Goal: Task Accomplishment & Management: Complete application form

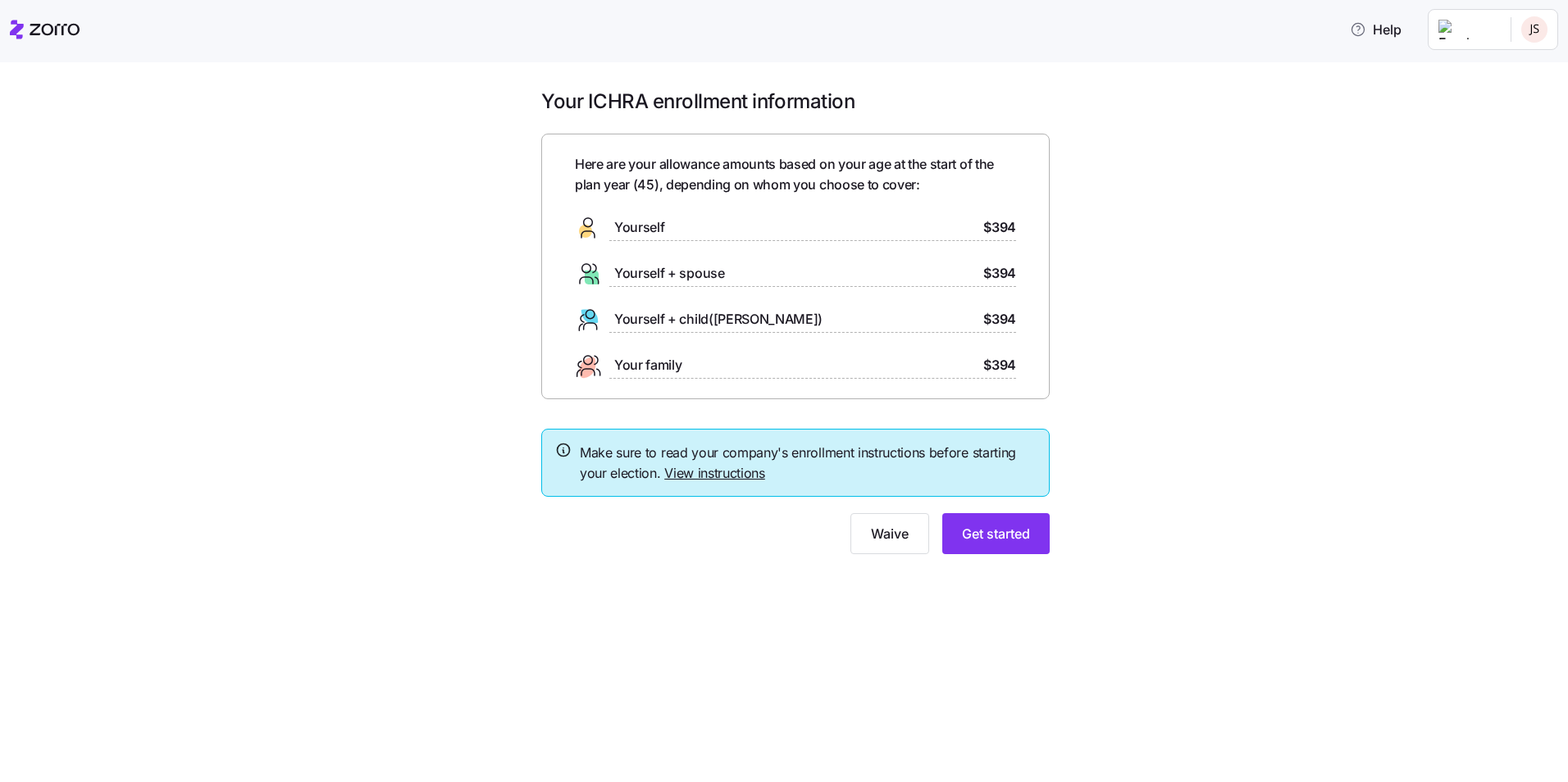
click at [922, 230] on div "Yourself $394" at bounding box center [796, 227] width 441 height 26
click at [1018, 516] on button "Get started" at bounding box center [996, 533] width 108 height 41
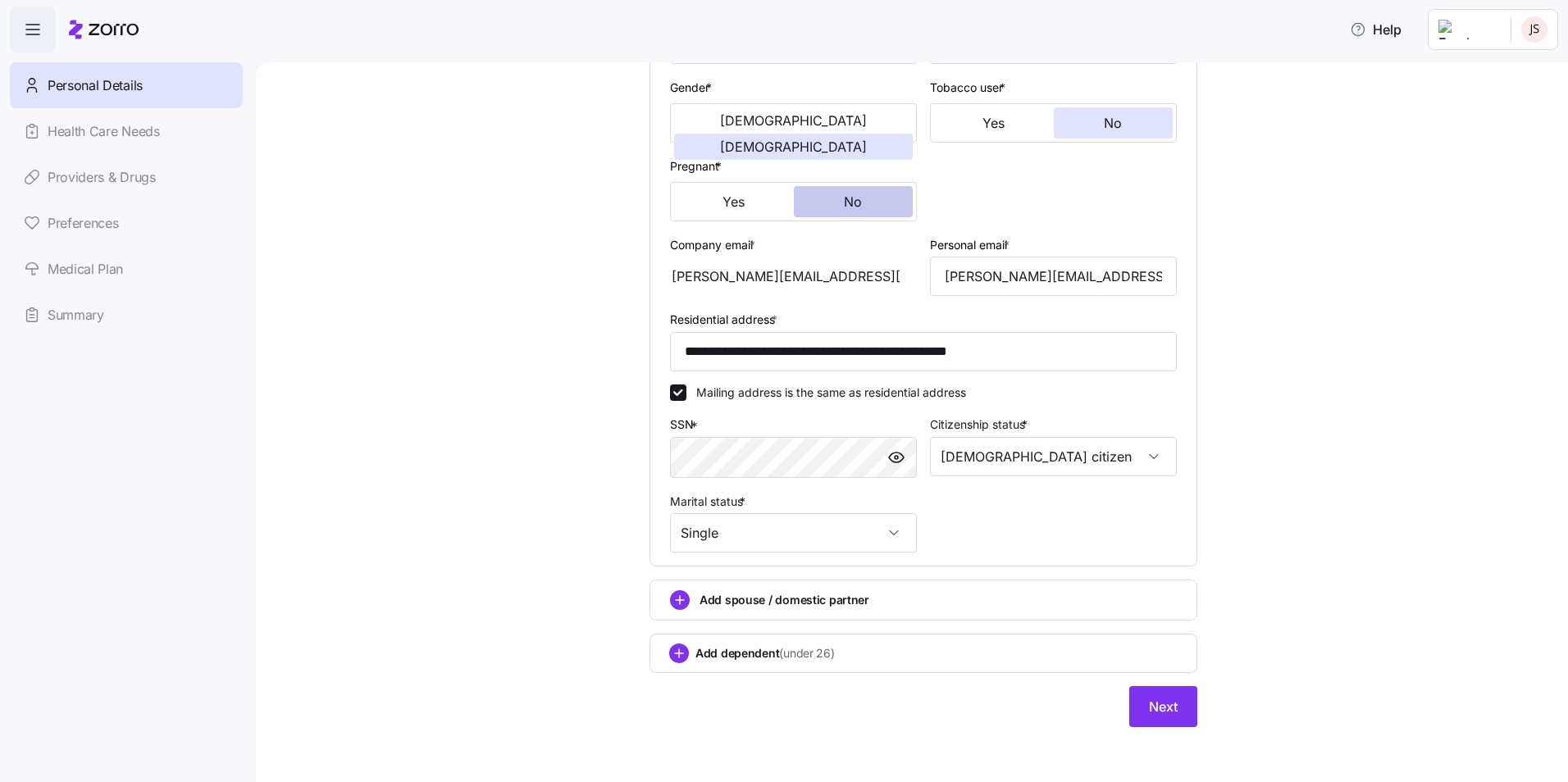
scroll to position [312, 0]
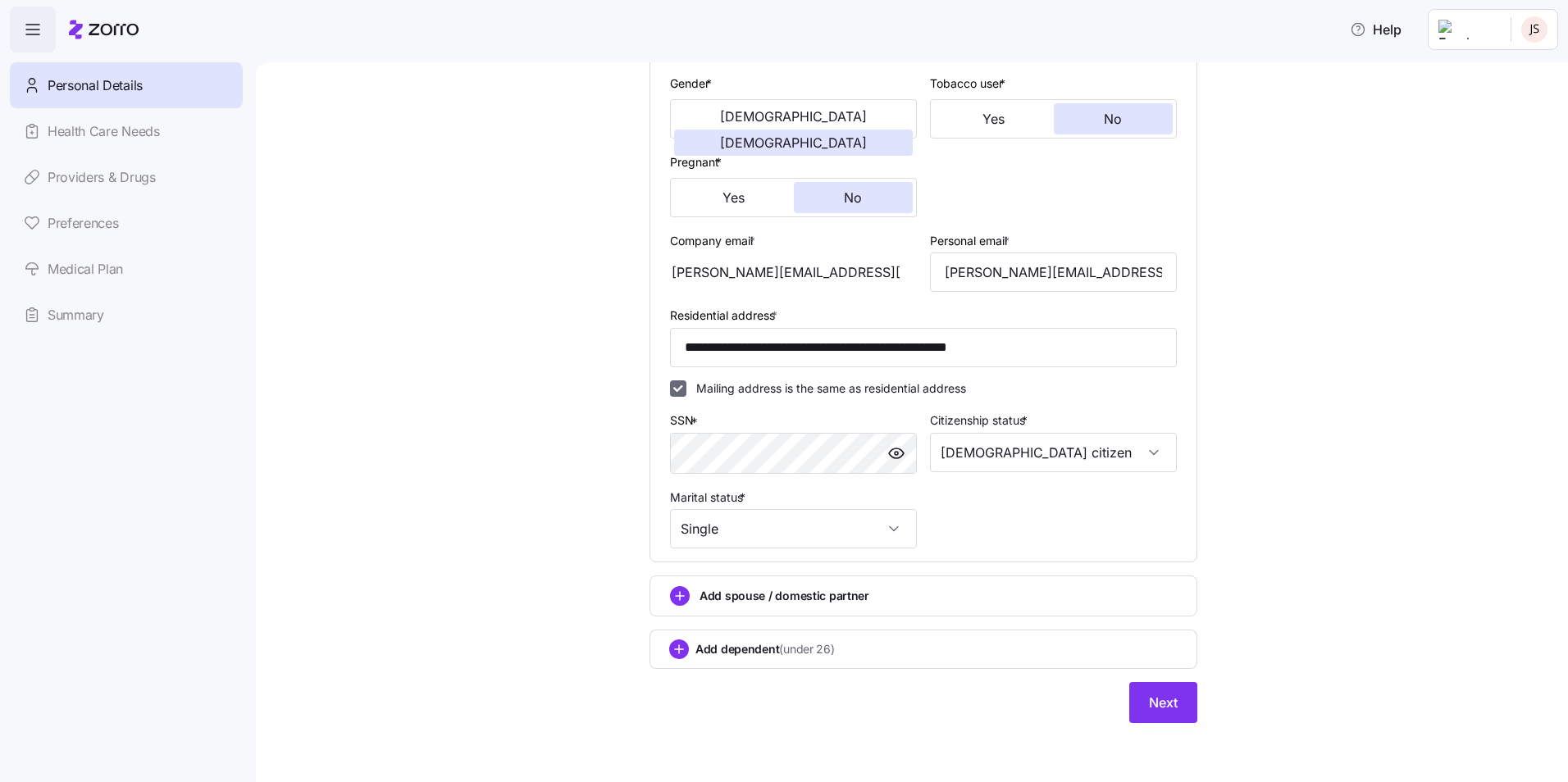
click at [669, 386] on input "Mailing address is the same as residential address" at bounding box center [677, 389] width 17 height 17
checkbox input "false"
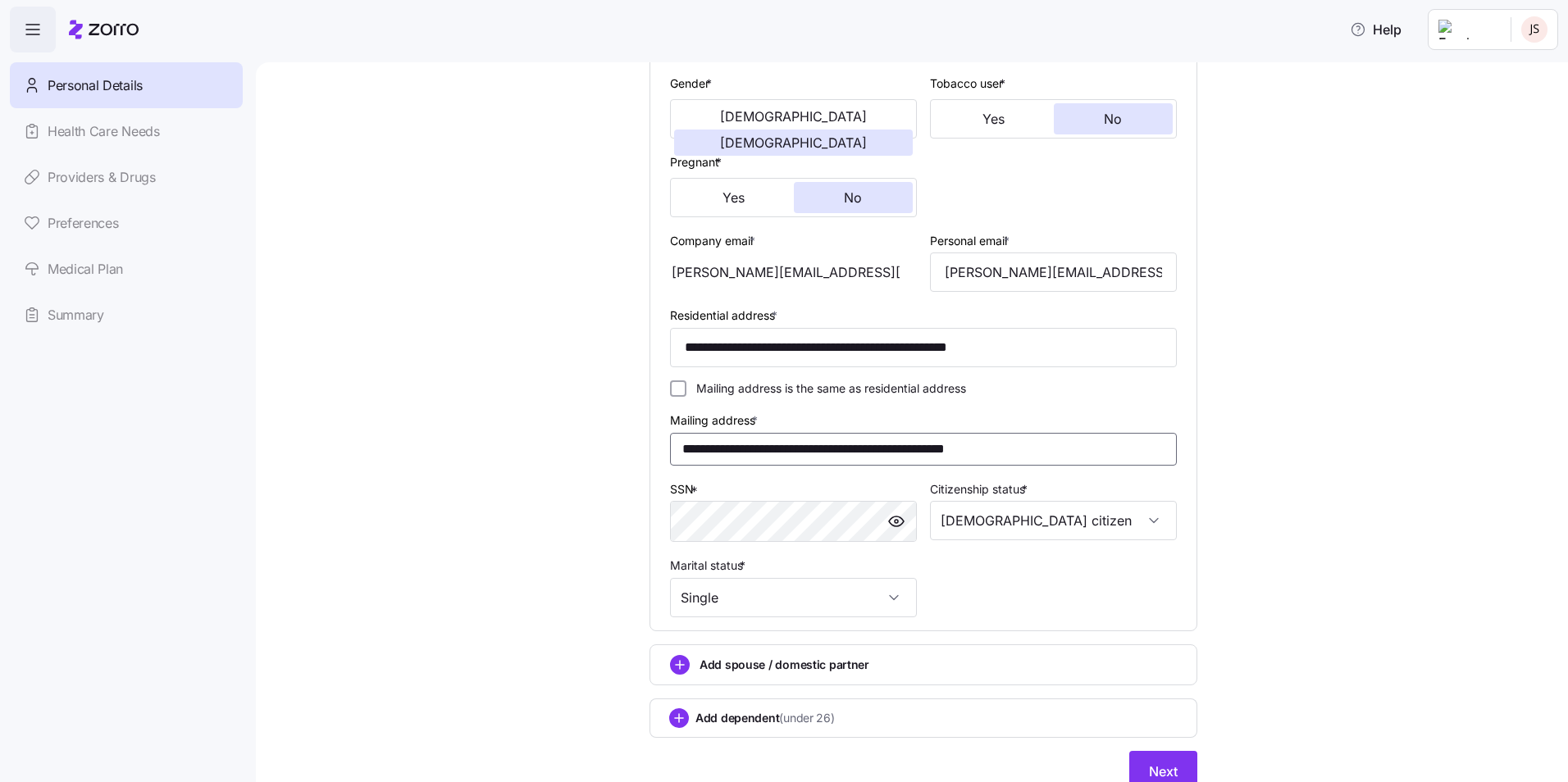
click at [728, 453] on input "**********" at bounding box center [923, 450] width 507 height 33
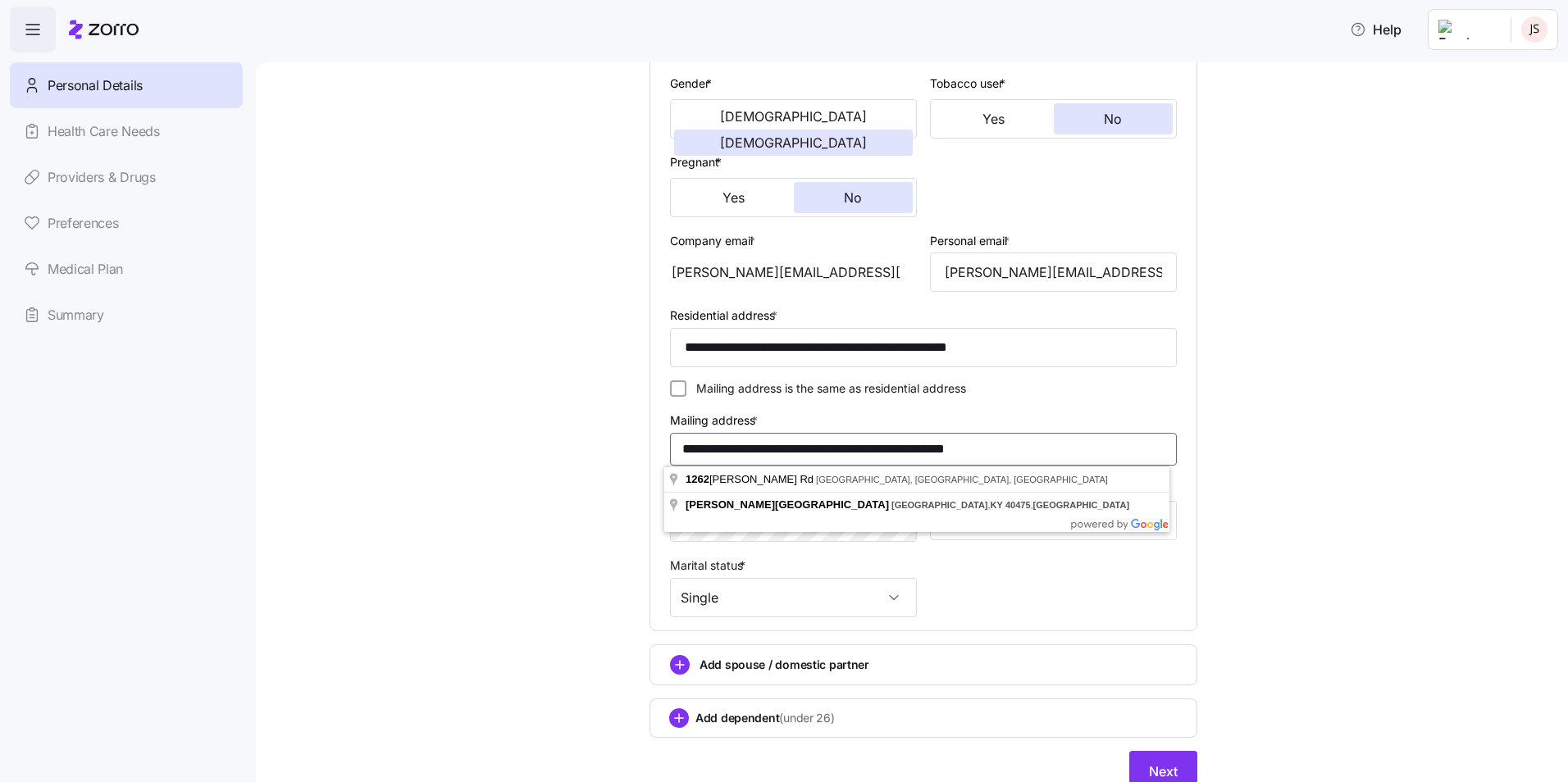
click at [728, 453] on input "**********" at bounding box center [923, 450] width 507 height 33
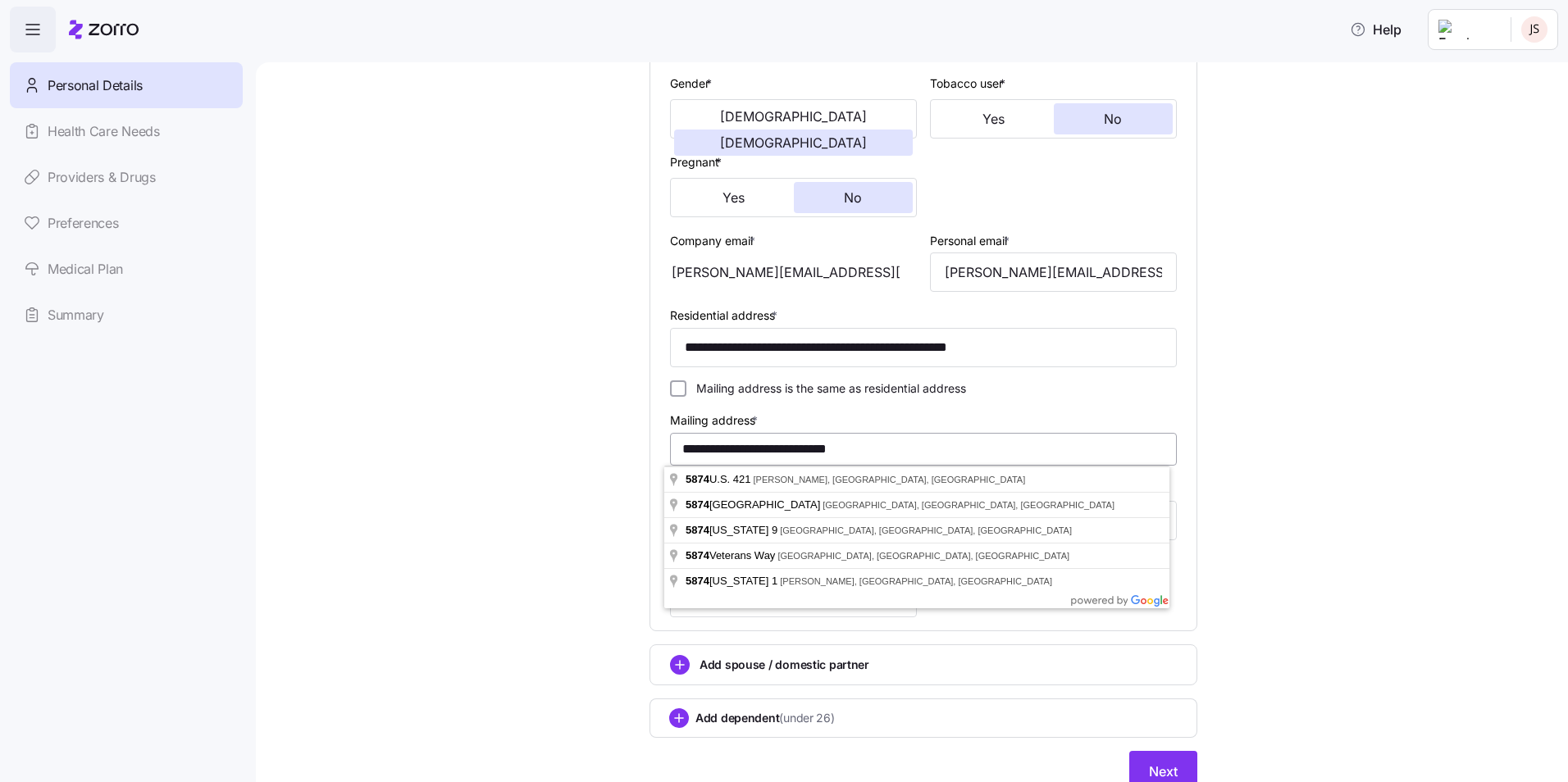
drag, startPoint x: 762, startPoint y: 478, endPoint x: 774, endPoint y: 455, distance: 25.9
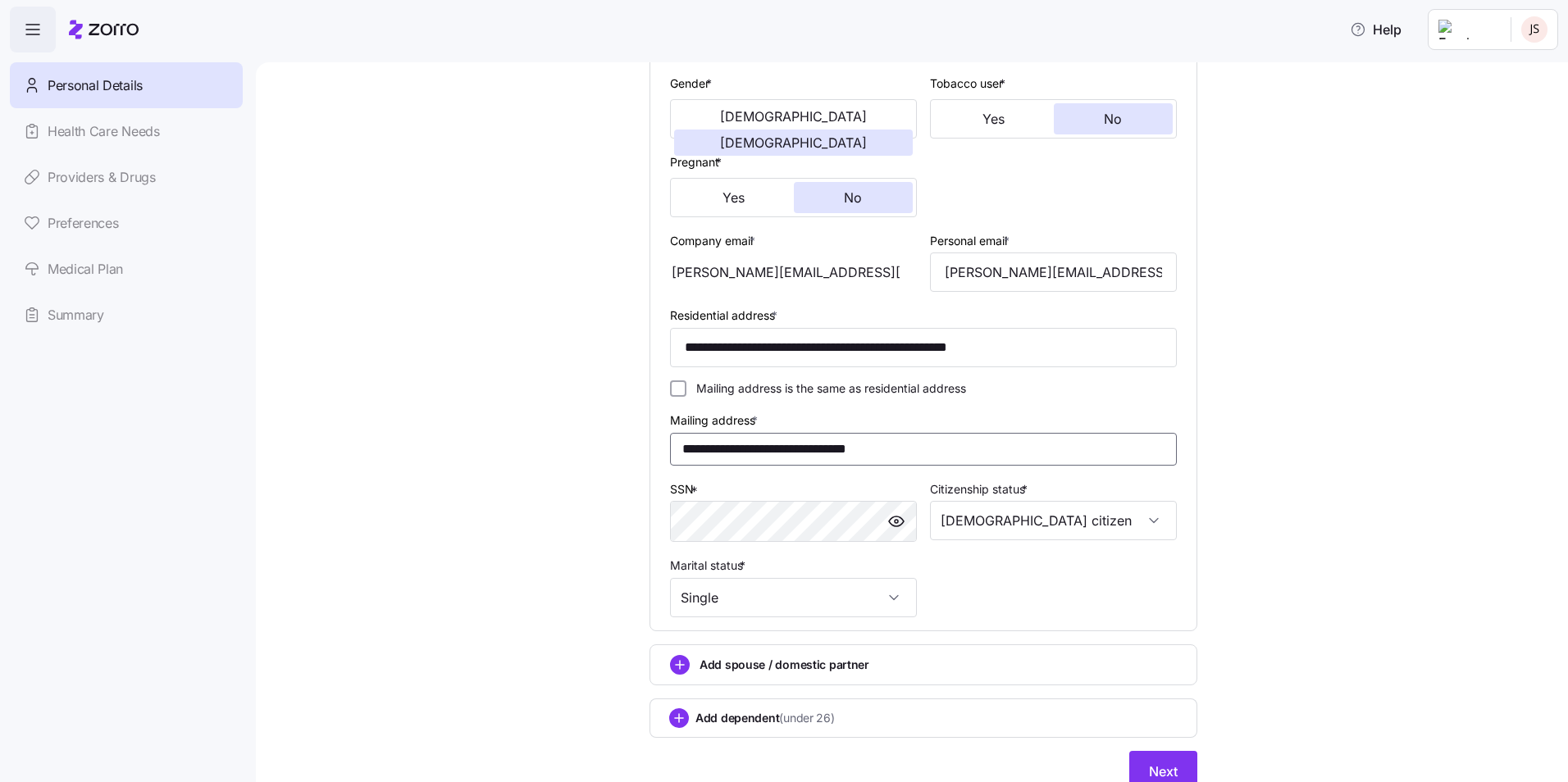
click at [756, 448] on input "**********" at bounding box center [923, 450] width 507 height 33
type input "**********"
click at [1016, 583] on div "**********" at bounding box center [923, 270] width 520 height 707
click at [954, 606] on div "**********" at bounding box center [923, 270] width 520 height 707
click at [1147, 758] on button "Next" at bounding box center [1163, 771] width 68 height 41
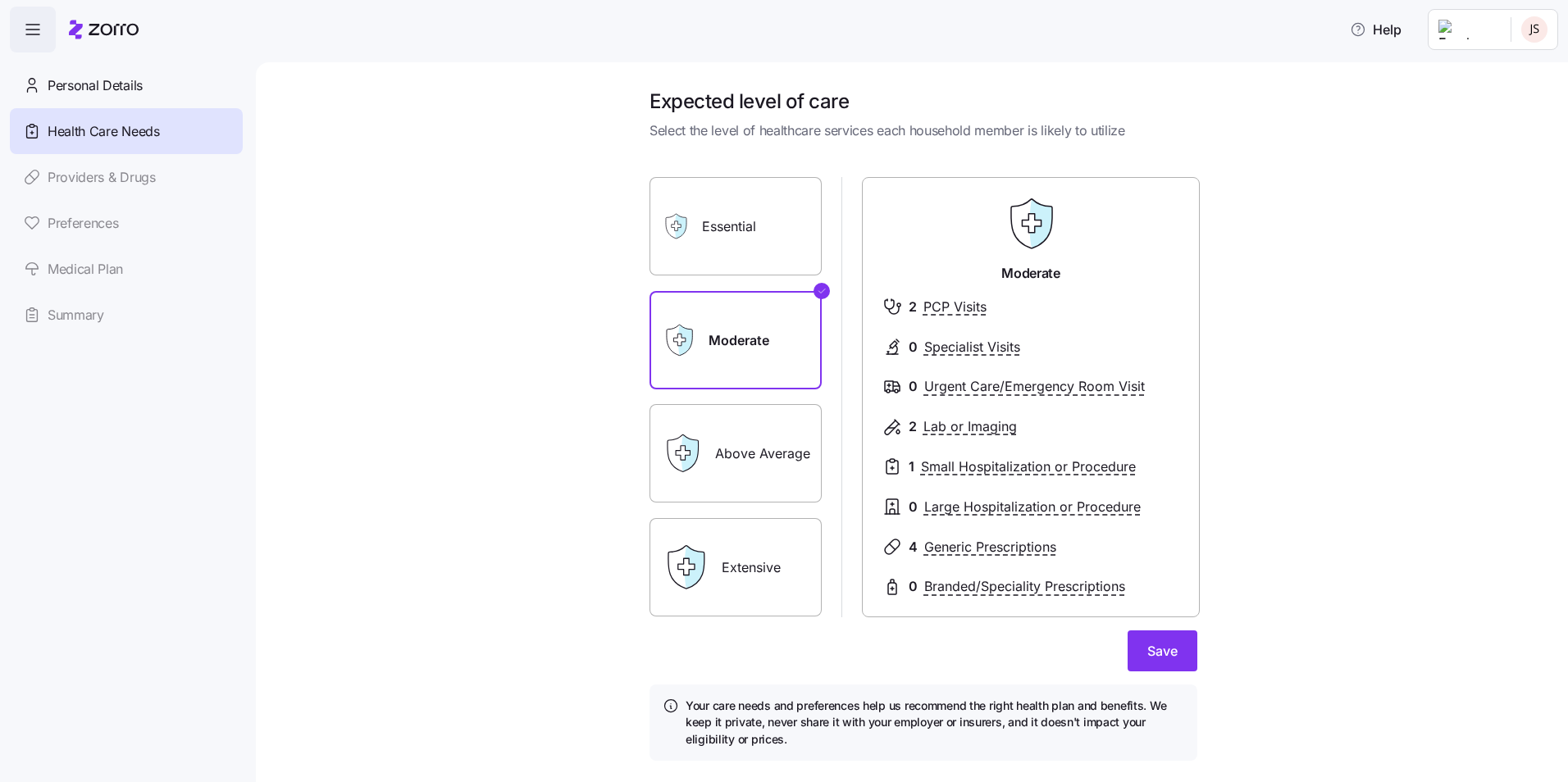
click at [729, 455] on label "Above Average" at bounding box center [734, 453] width 172 height 98
click at [0, 0] on input "Above Average" at bounding box center [0, 0] width 0 height 0
click at [720, 359] on label "Moderate" at bounding box center [734, 340] width 172 height 98
click at [0, 0] on input "Moderate" at bounding box center [0, 0] width 0 height 0
click at [1169, 652] on span "Save" at bounding box center [1162, 651] width 30 height 19
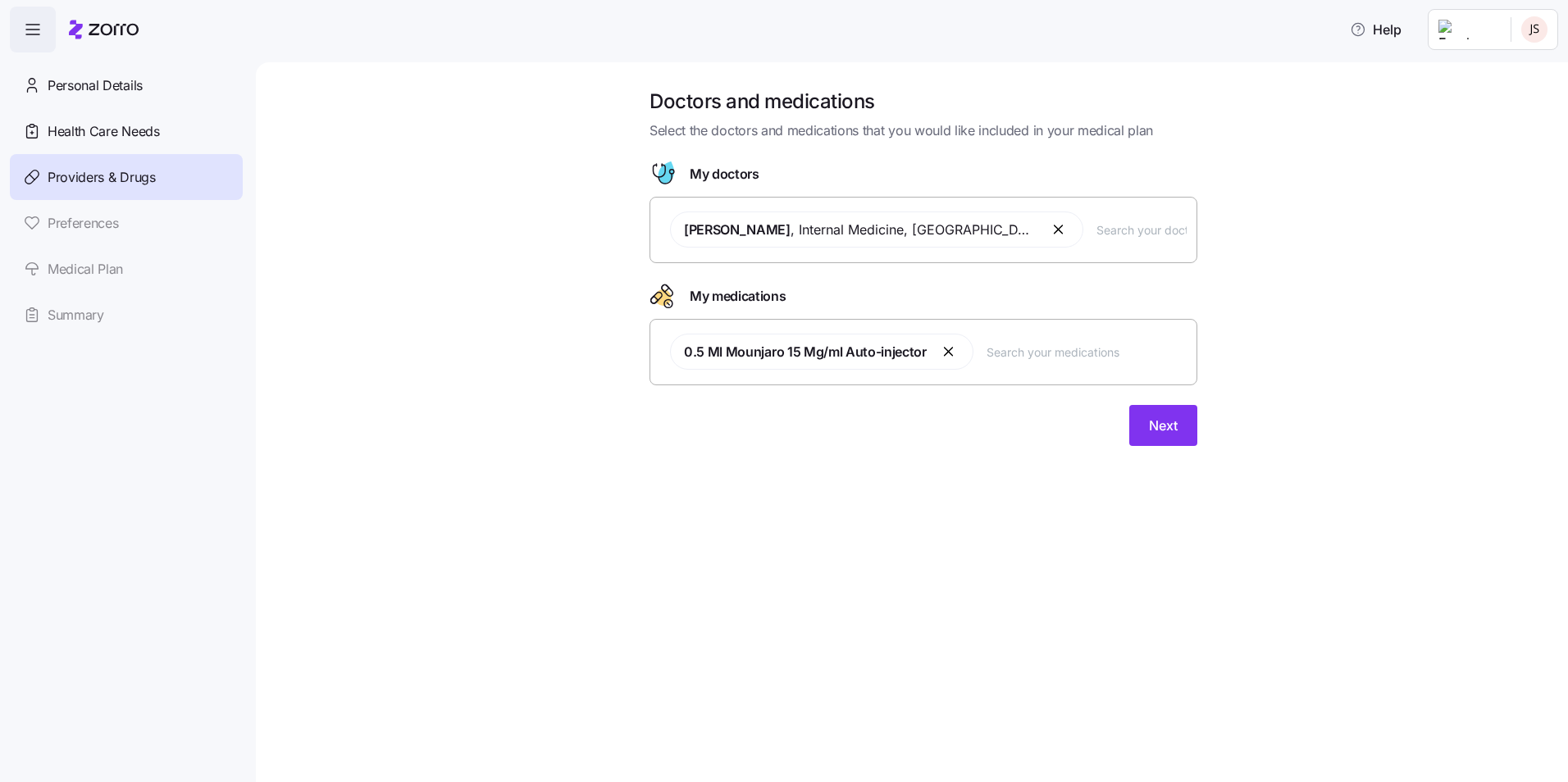
click at [1049, 231] on button "button" at bounding box center [1059, 229] width 19 height 19
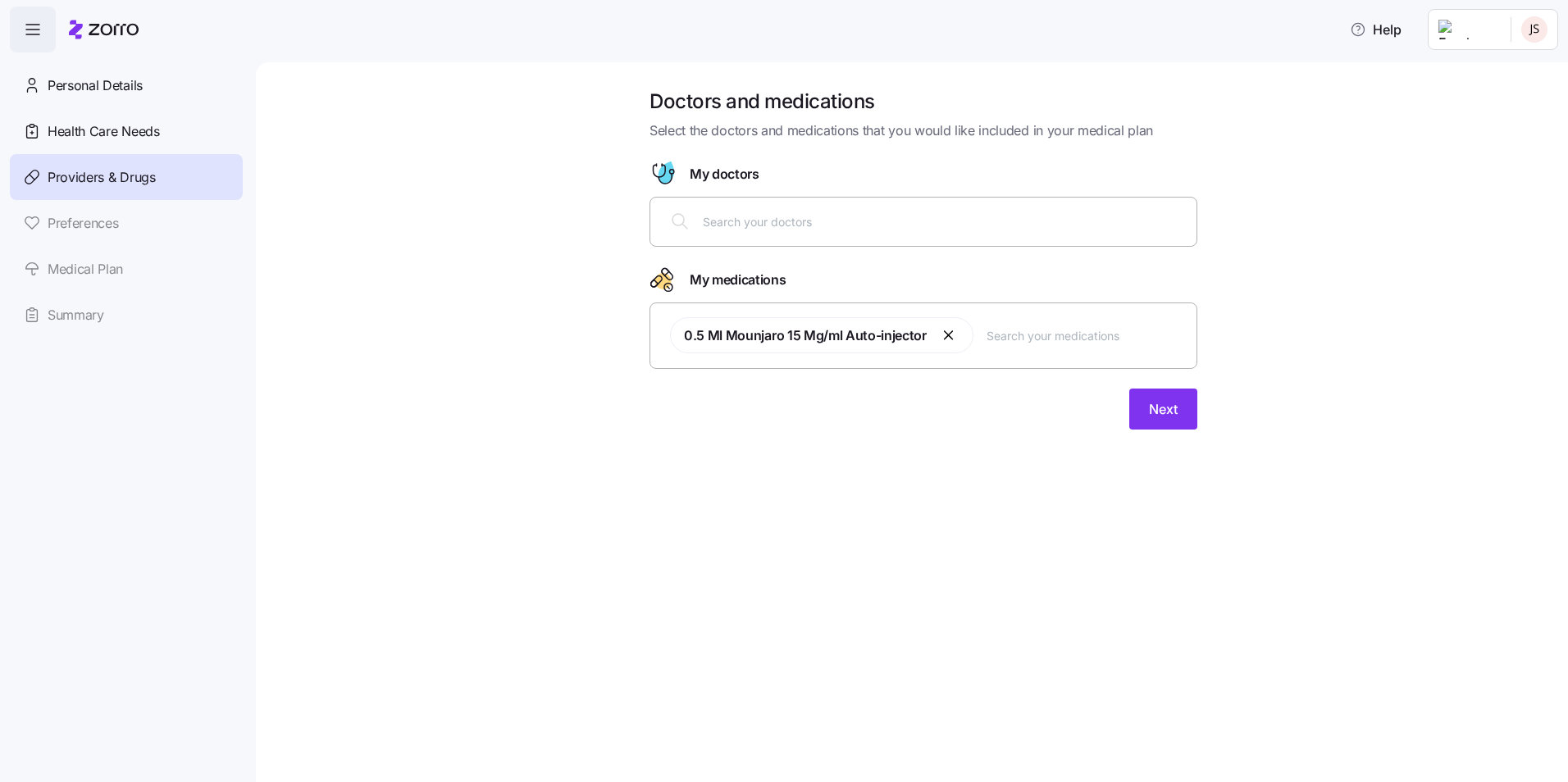
click at [946, 333] on button "button" at bounding box center [949, 335] width 19 height 19
click at [1081, 394] on span "Skip" at bounding box center [1082, 392] width 27 height 19
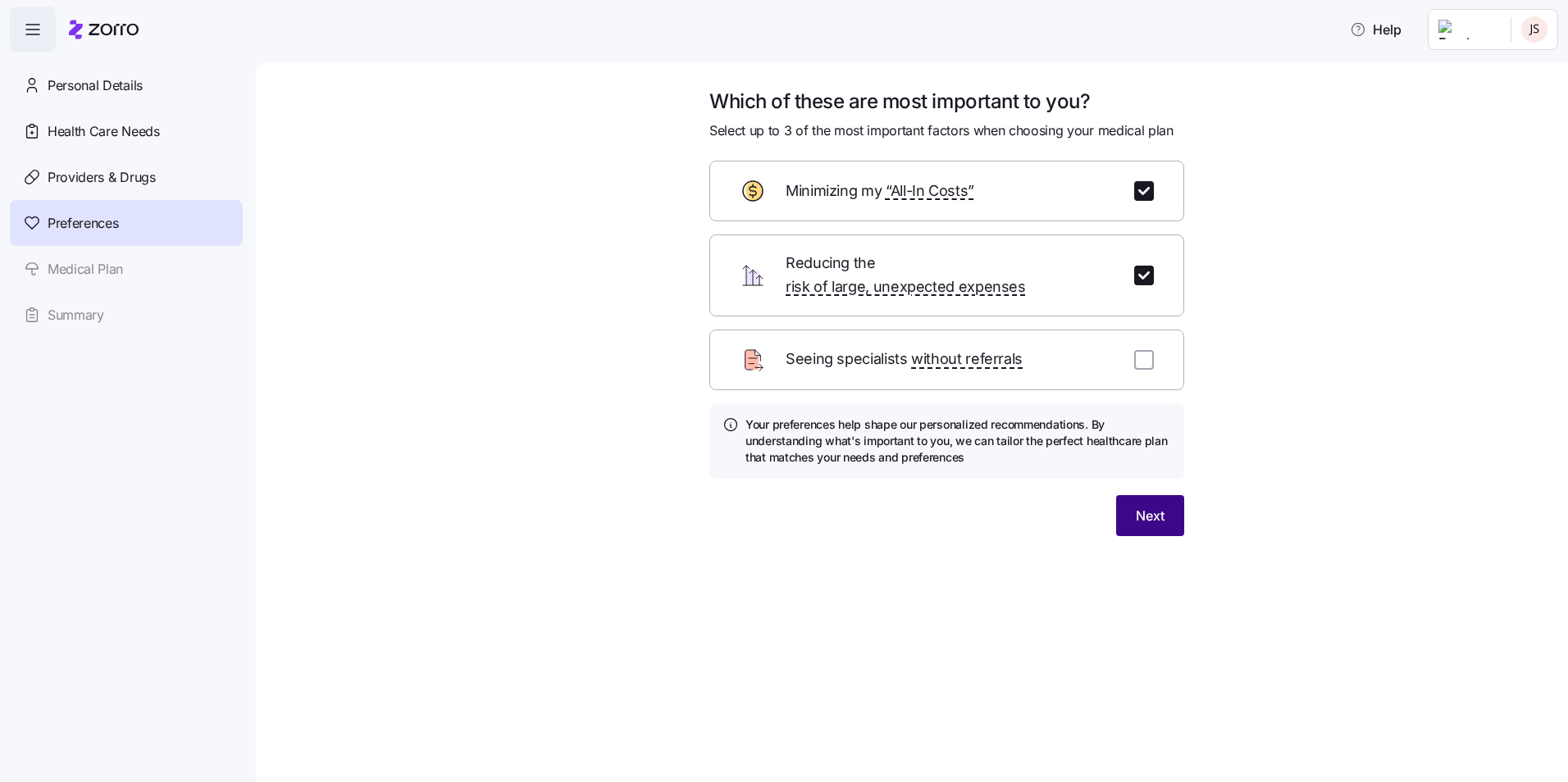
click at [1133, 495] on button "Next" at bounding box center [1150, 516] width 68 height 41
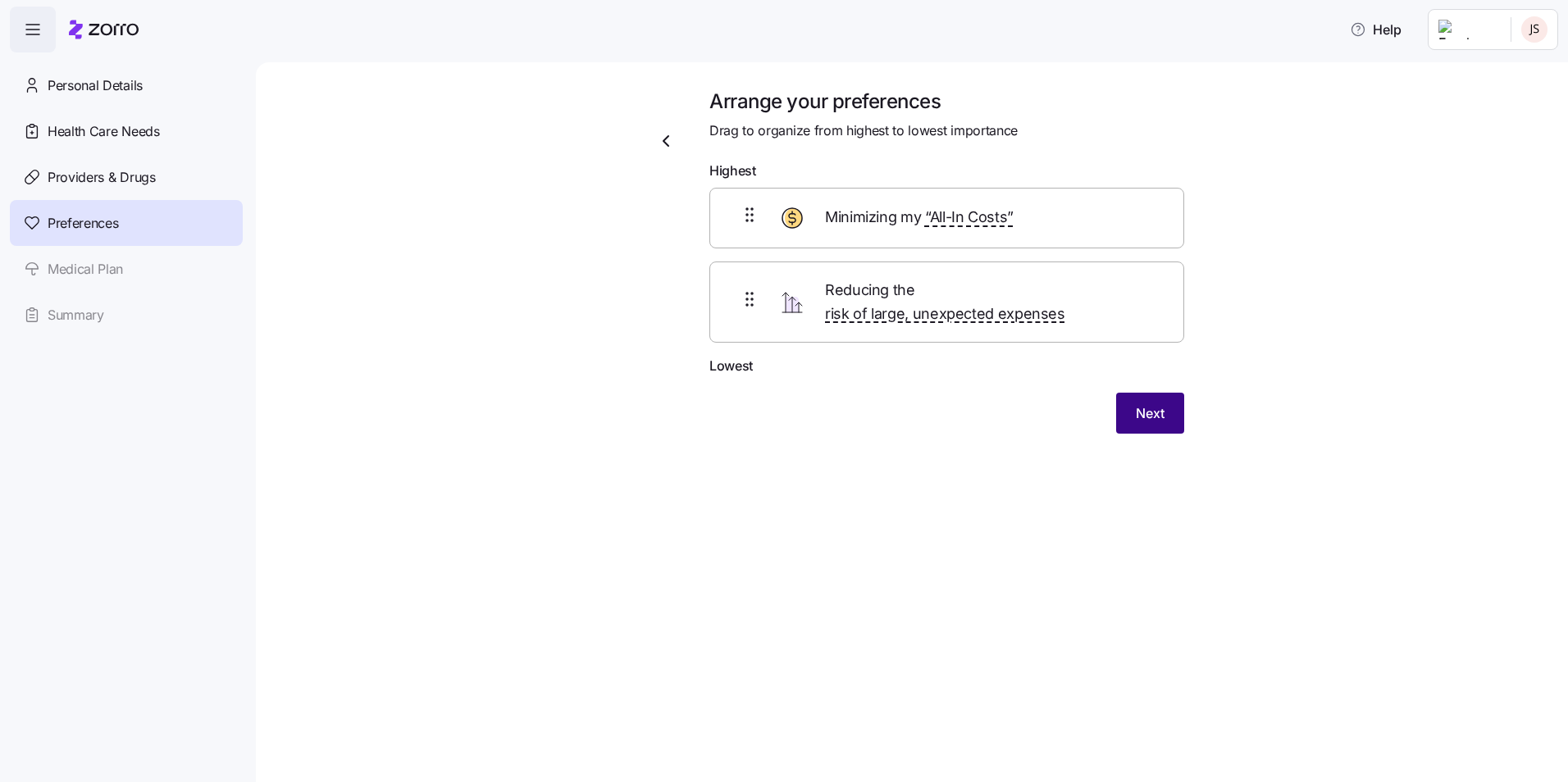
click at [1154, 403] on span "Next" at bounding box center [1150, 413] width 29 height 19
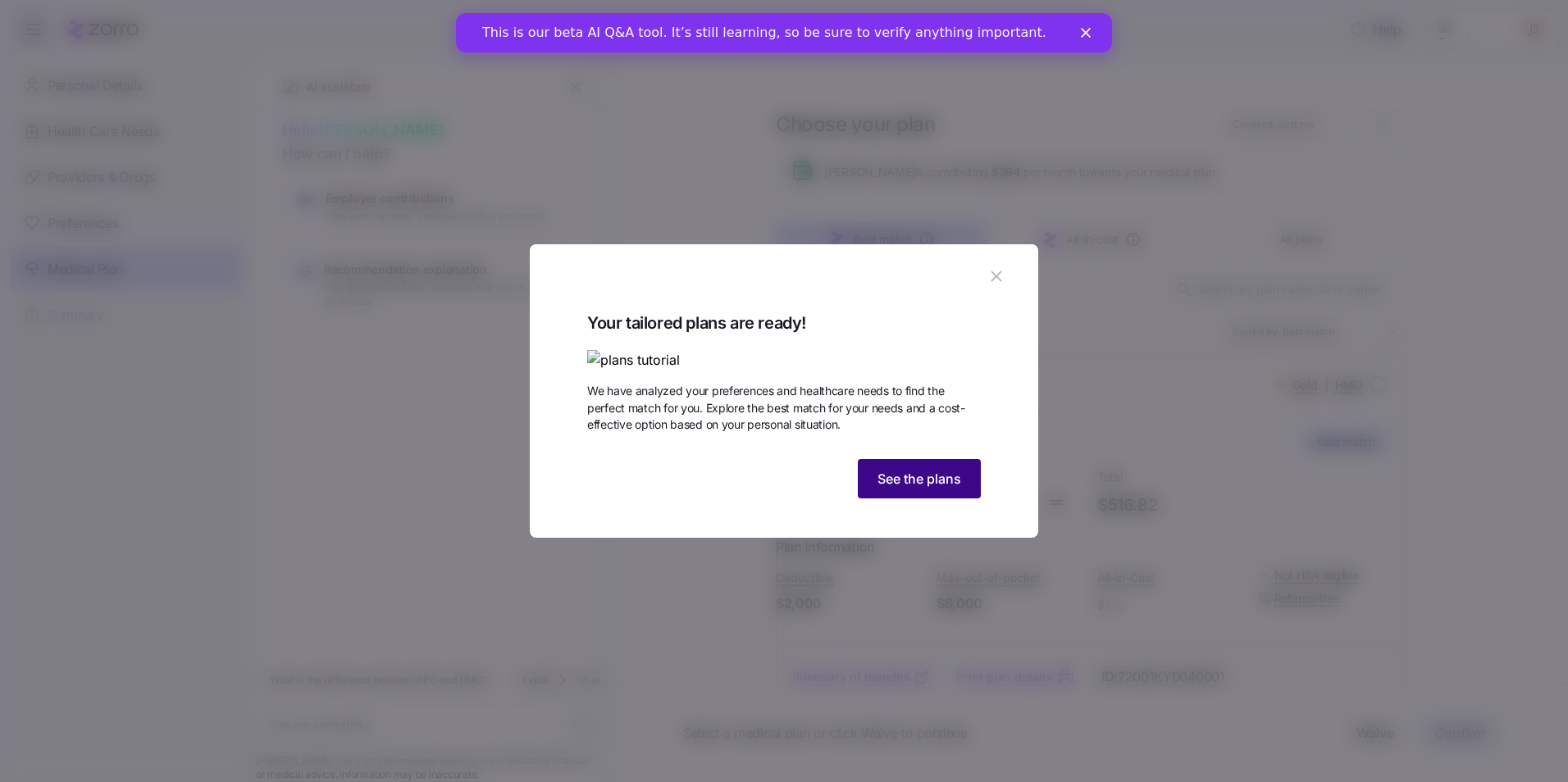
click at [899, 489] on span "See the plans" at bounding box center [919, 479] width 84 height 19
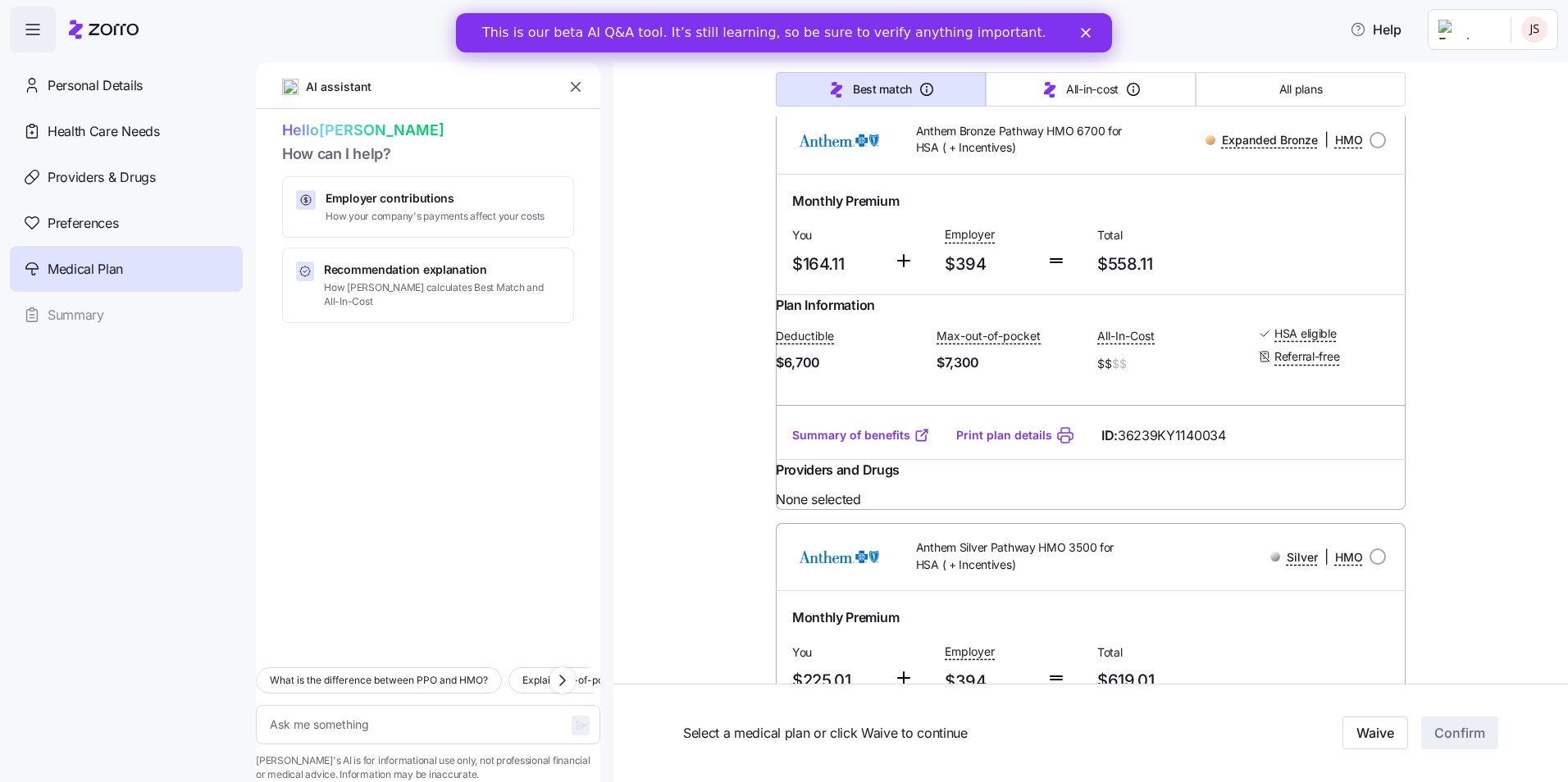
scroll to position [1066, 0]
click at [862, 446] on link "Summary of benefits" at bounding box center [861, 437] width 138 height 17
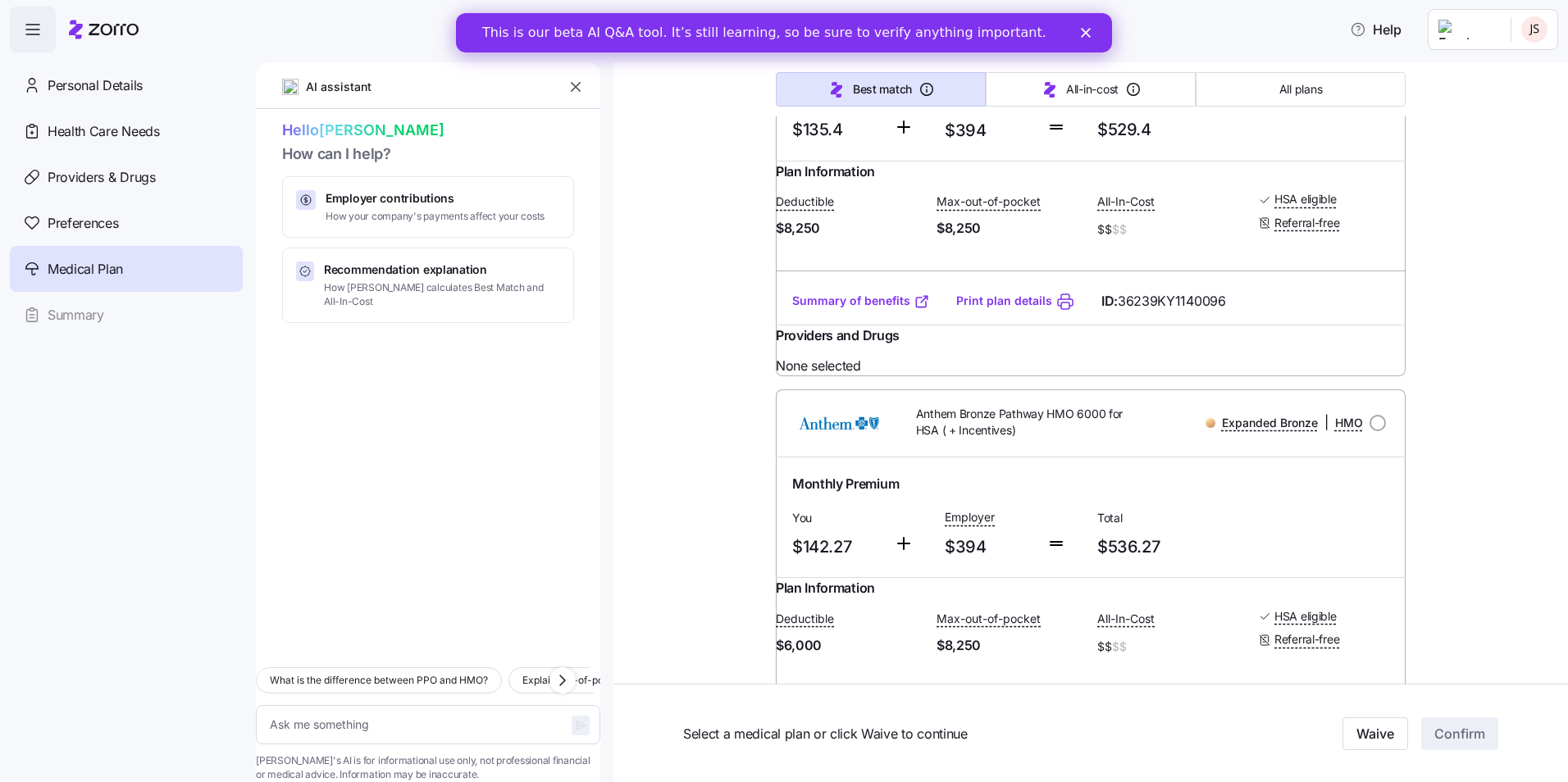
scroll to position [2050, 0]
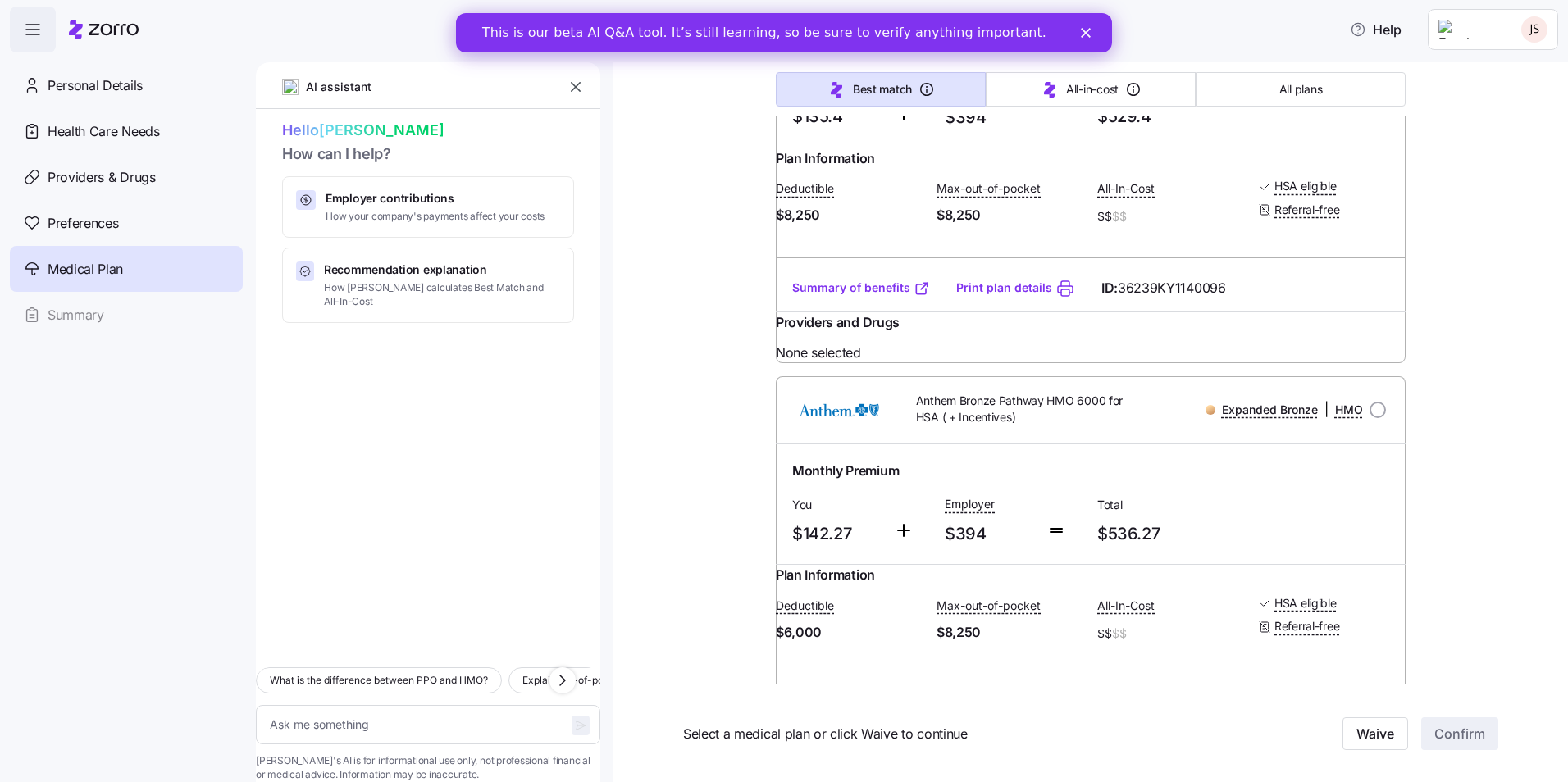
click at [816, 296] on link "Summary of benefits" at bounding box center [861, 288] width 138 height 17
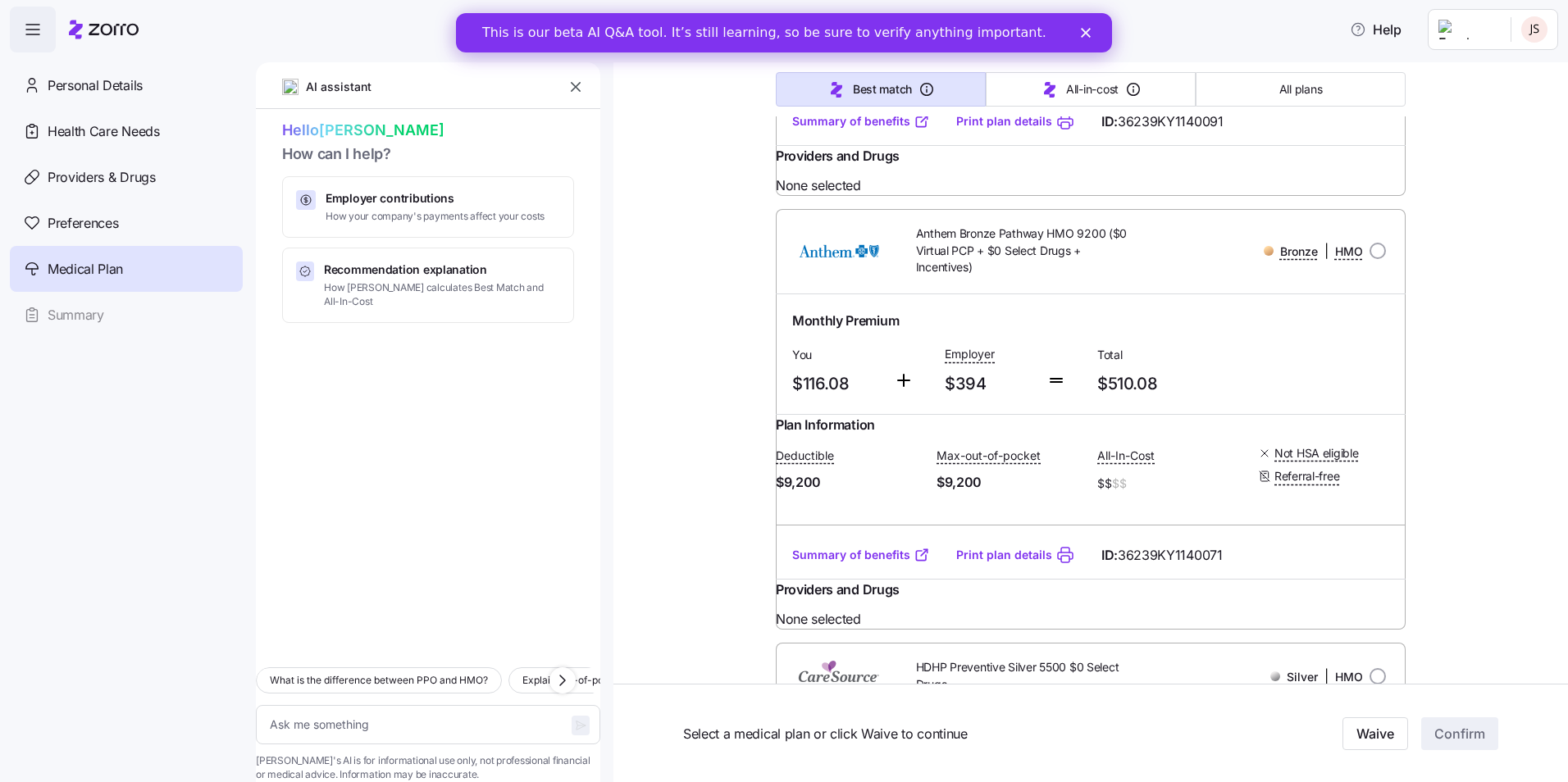
scroll to position [2705, 0]
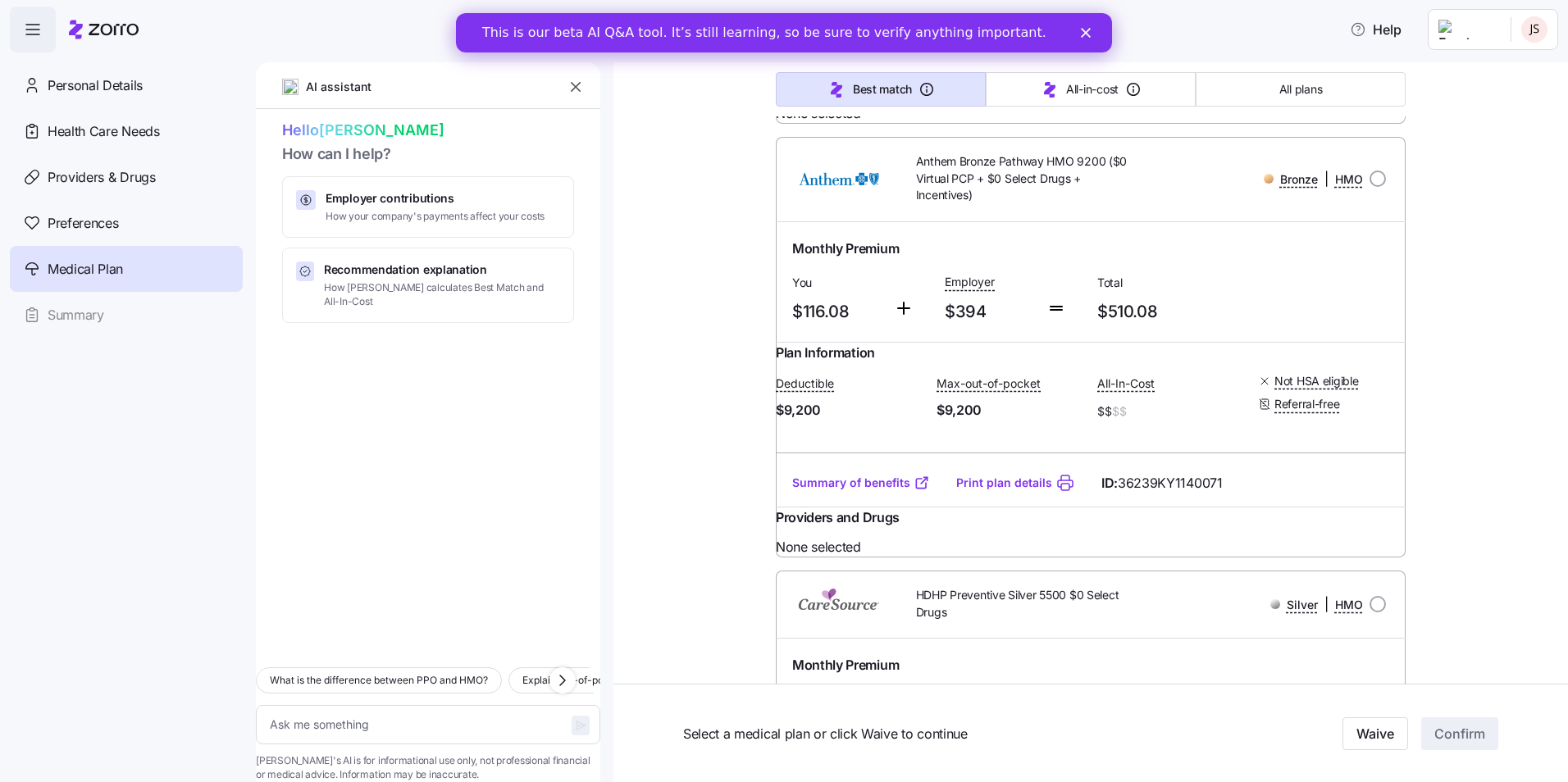
click at [1016, 57] on link "Print plan details" at bounding box center [1004, 49] width 96 height 17
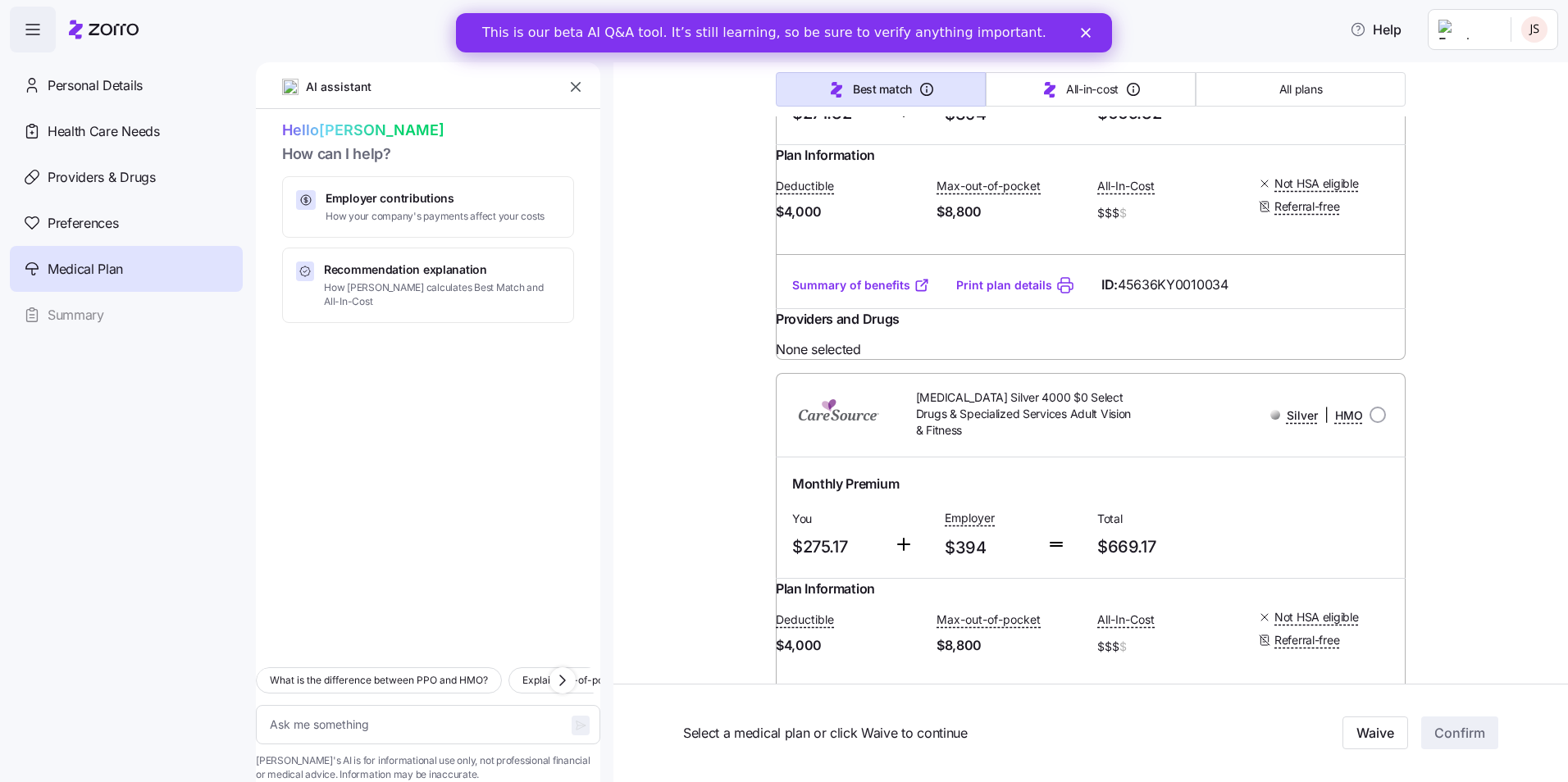
scroll to position [13116, 0]
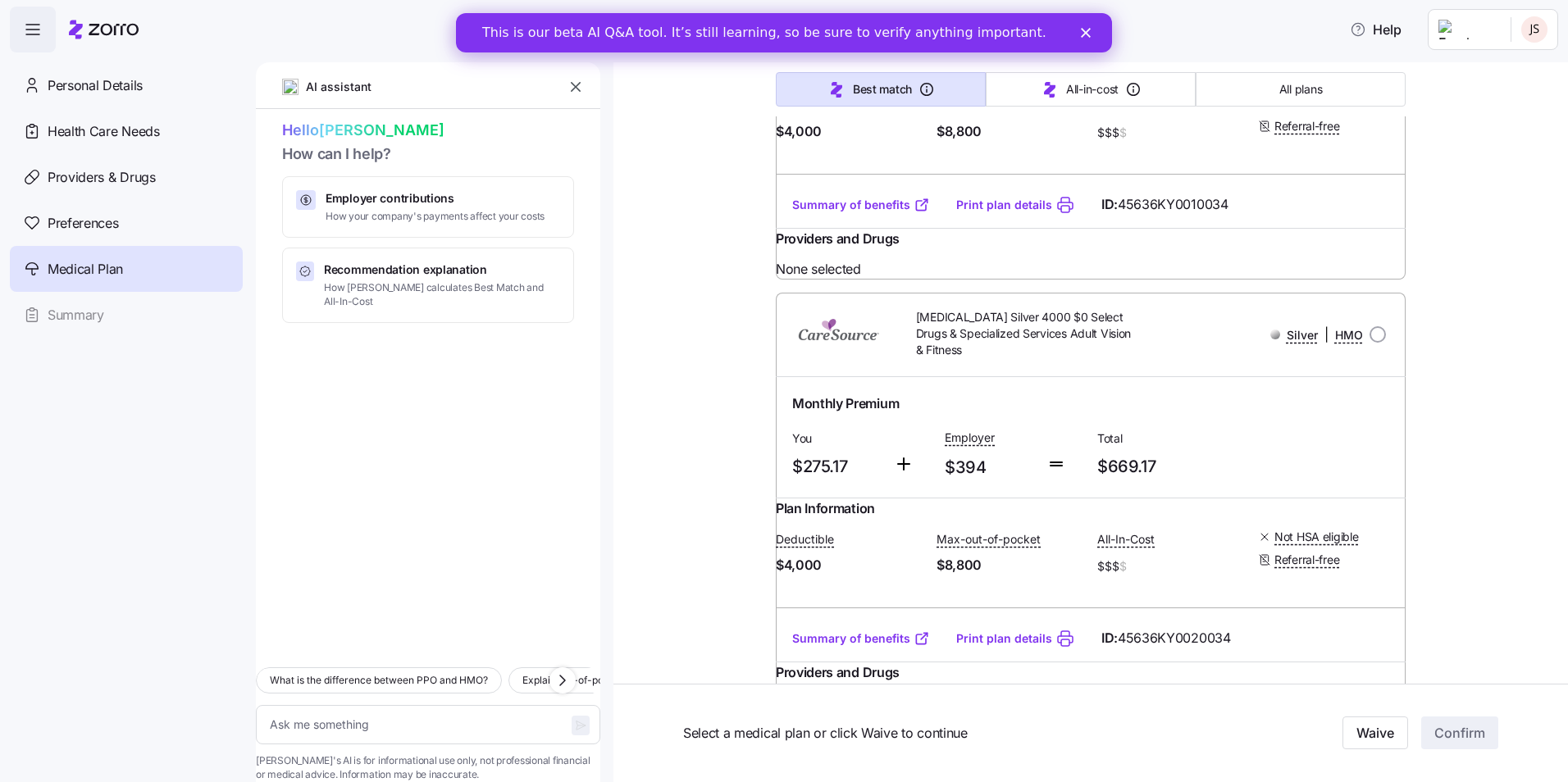
click at [422, 285] on span "How Zorro calculates Best Match and All-In-Cost" at bounding box center [441, 294] width 236 height 28
type textarea "x"
type textarea "Can you explain how Zorro calculates the Best Match and Lowest All-In-Cost reco…"
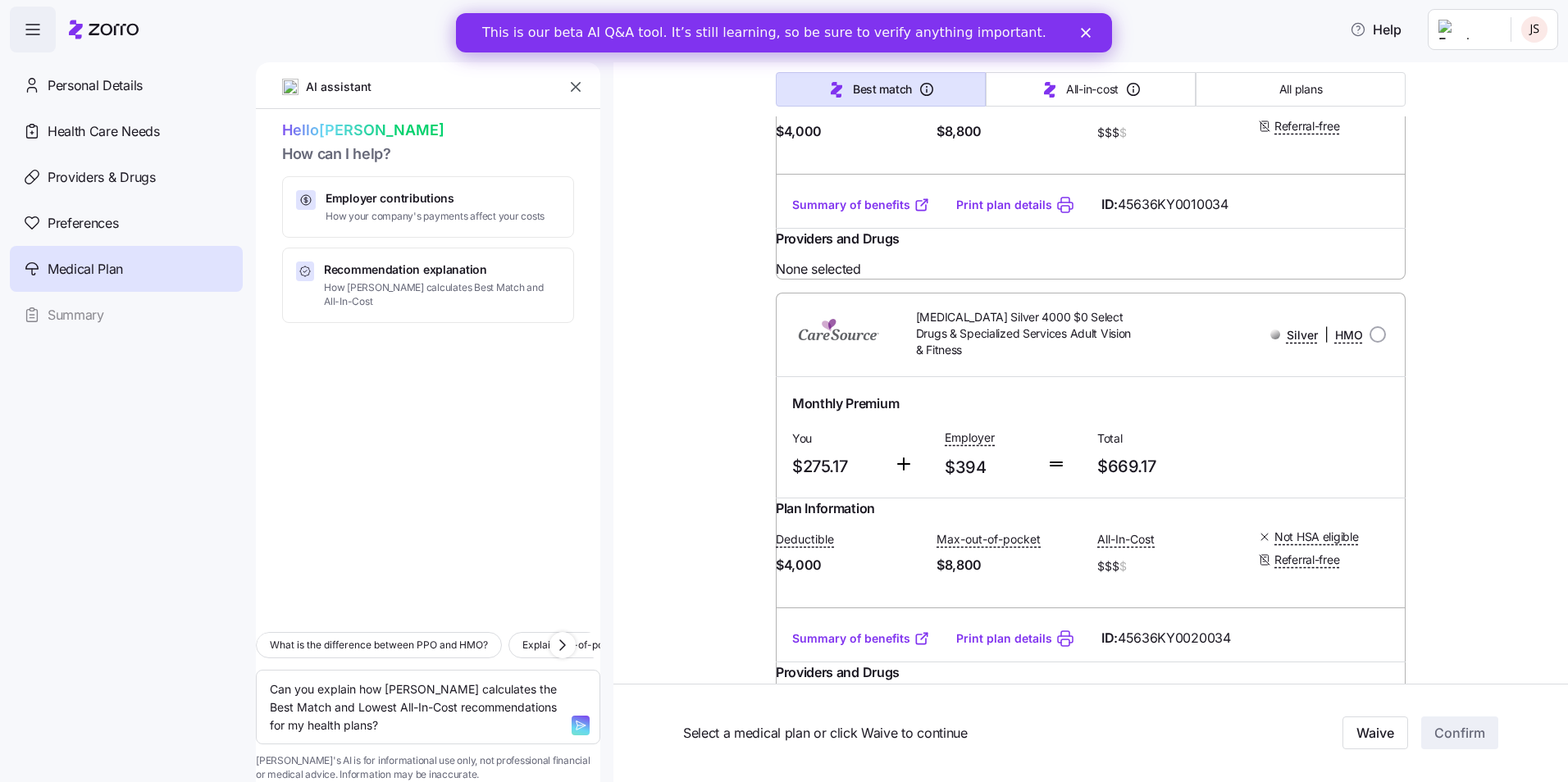
click at [110, 128] on span "Health Care Needs" at bounding box center [104, 131] width 113 height 20
type textarea "x"
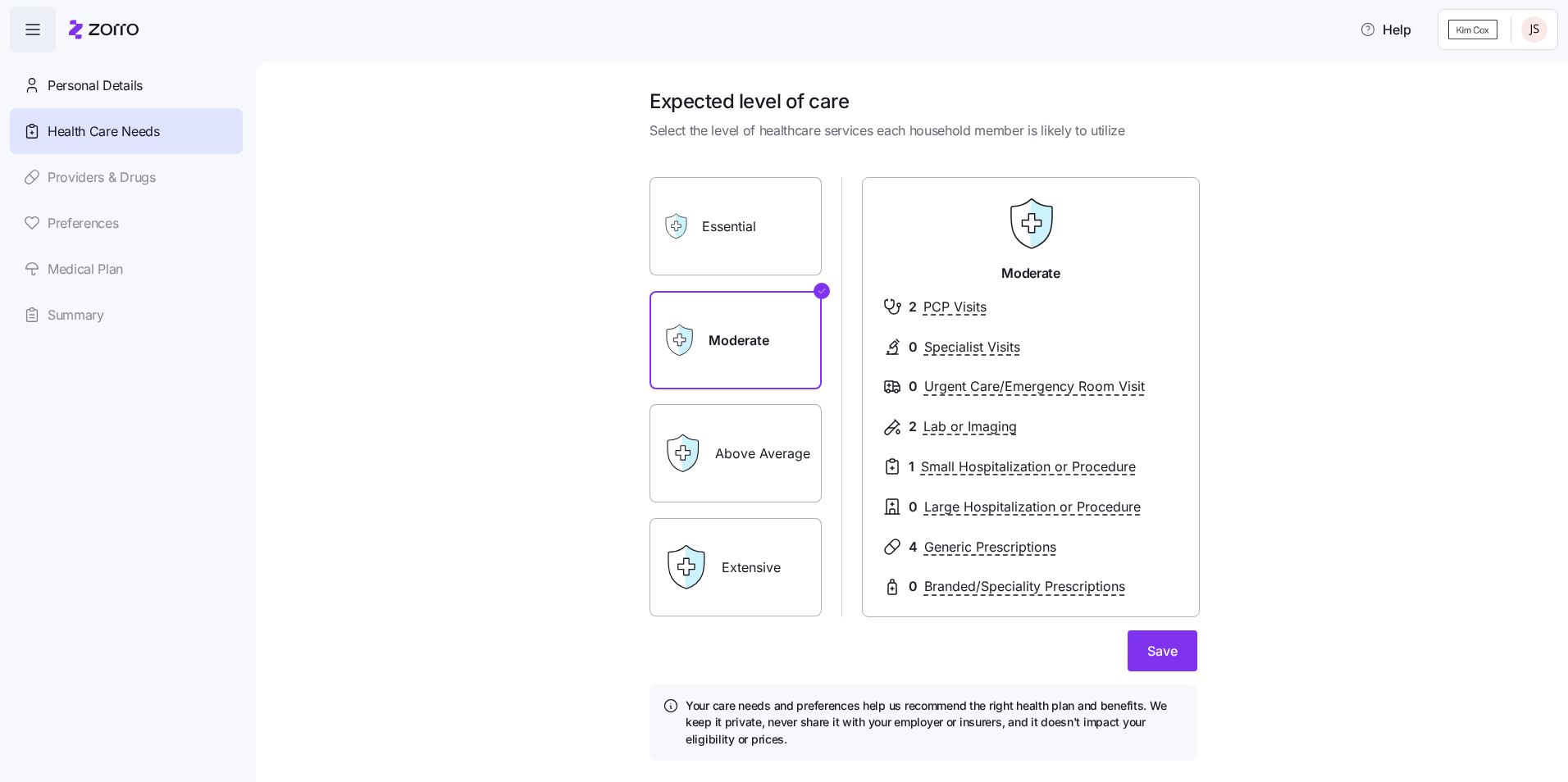
drag, startPoint x: 720, startPoint y: 459, endPoint x: 744, endPoint y: 458, distance: 24.0
click at [722, 459] on label "Above Average" at bounding box center [734, 453] width 172 height 98
click at [0, 0] on input "Above Average" at bounding box center [0, 0] width 0 height 0
click at [1169, 660] on span "Save" at bounding box center [1162, 651] width 30 height 19
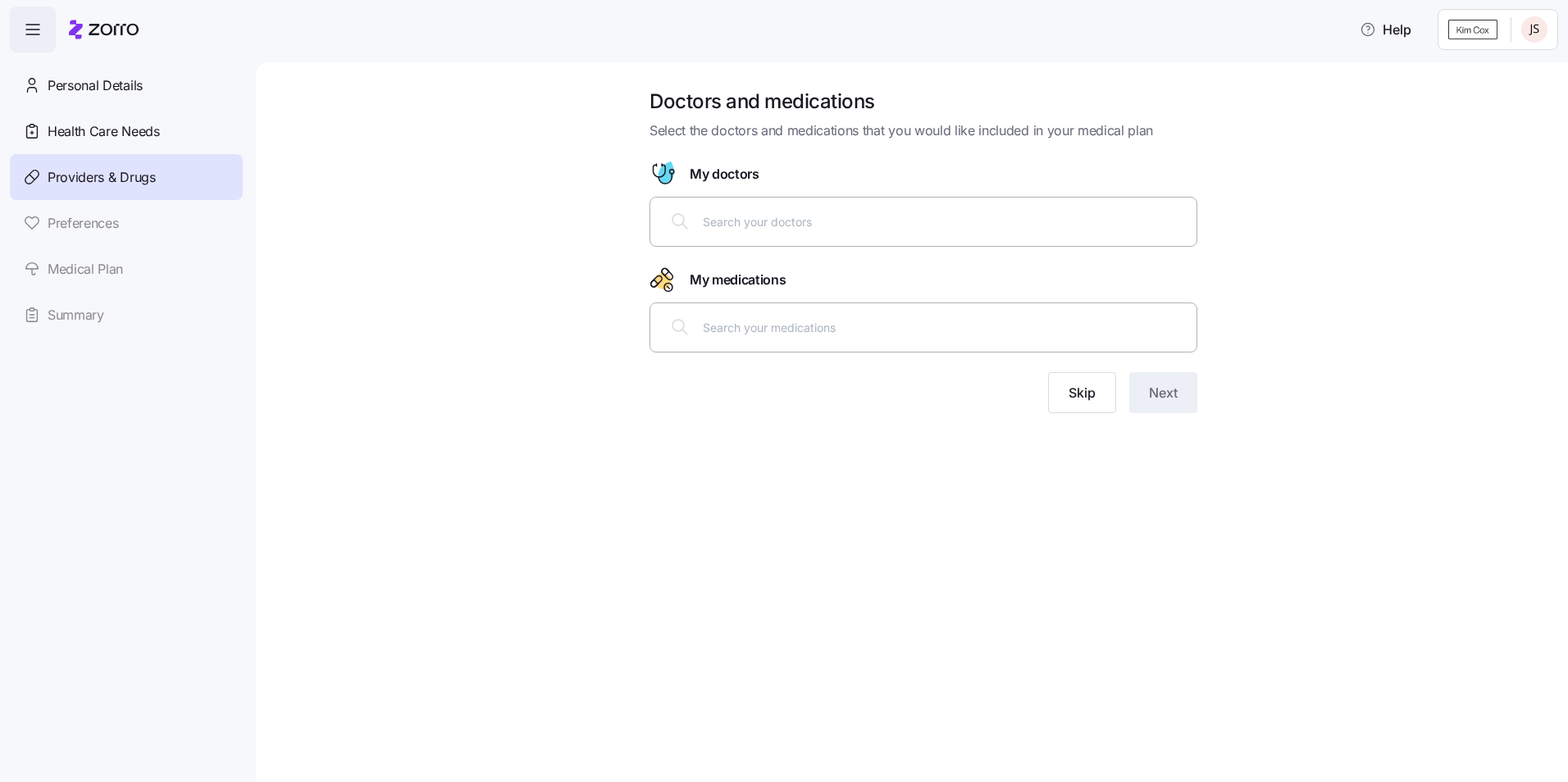
click at [817, 235] on div at bounding box center [923, 221] width 527 height 40
click at [819, 240] on div at bounding box center [923, 221] width 527 height 40
type input "kim"
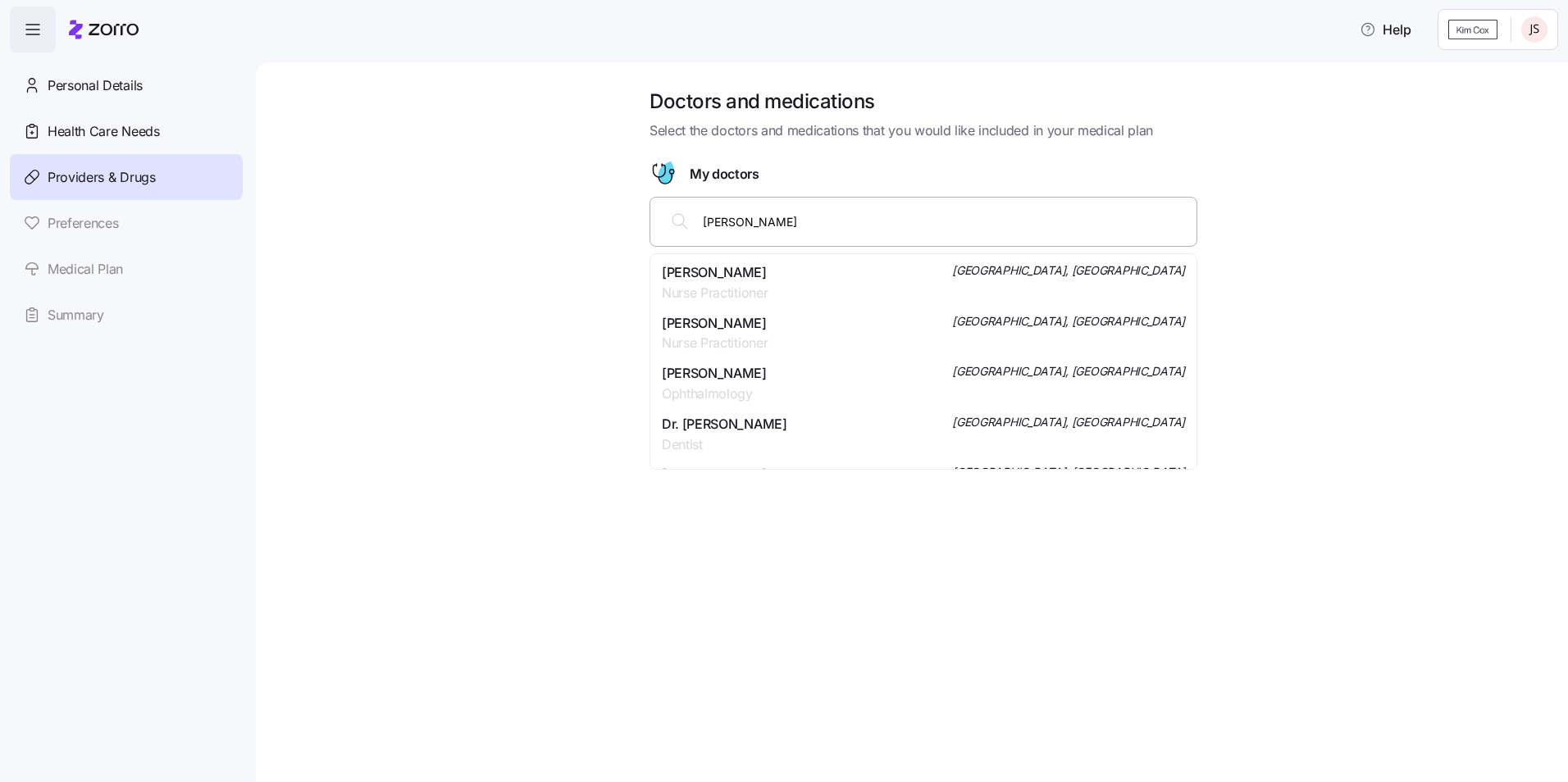
click at [725, 318] on span "Kim B Cox" at bounding box center [714, 323] width 106 height 20
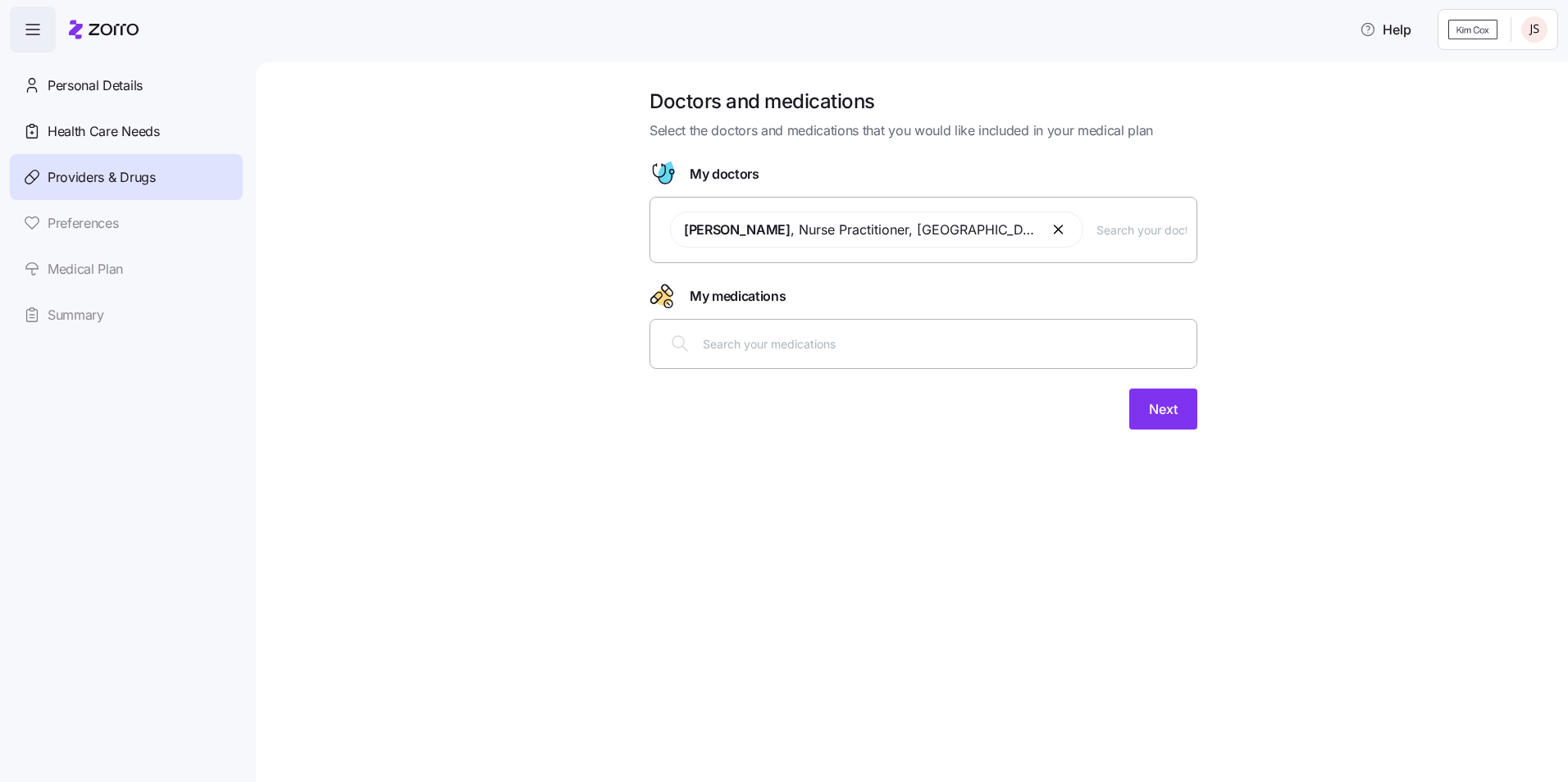
click at [722, 341] on input "text" at bounding box center [944, 343] width 484 height 18
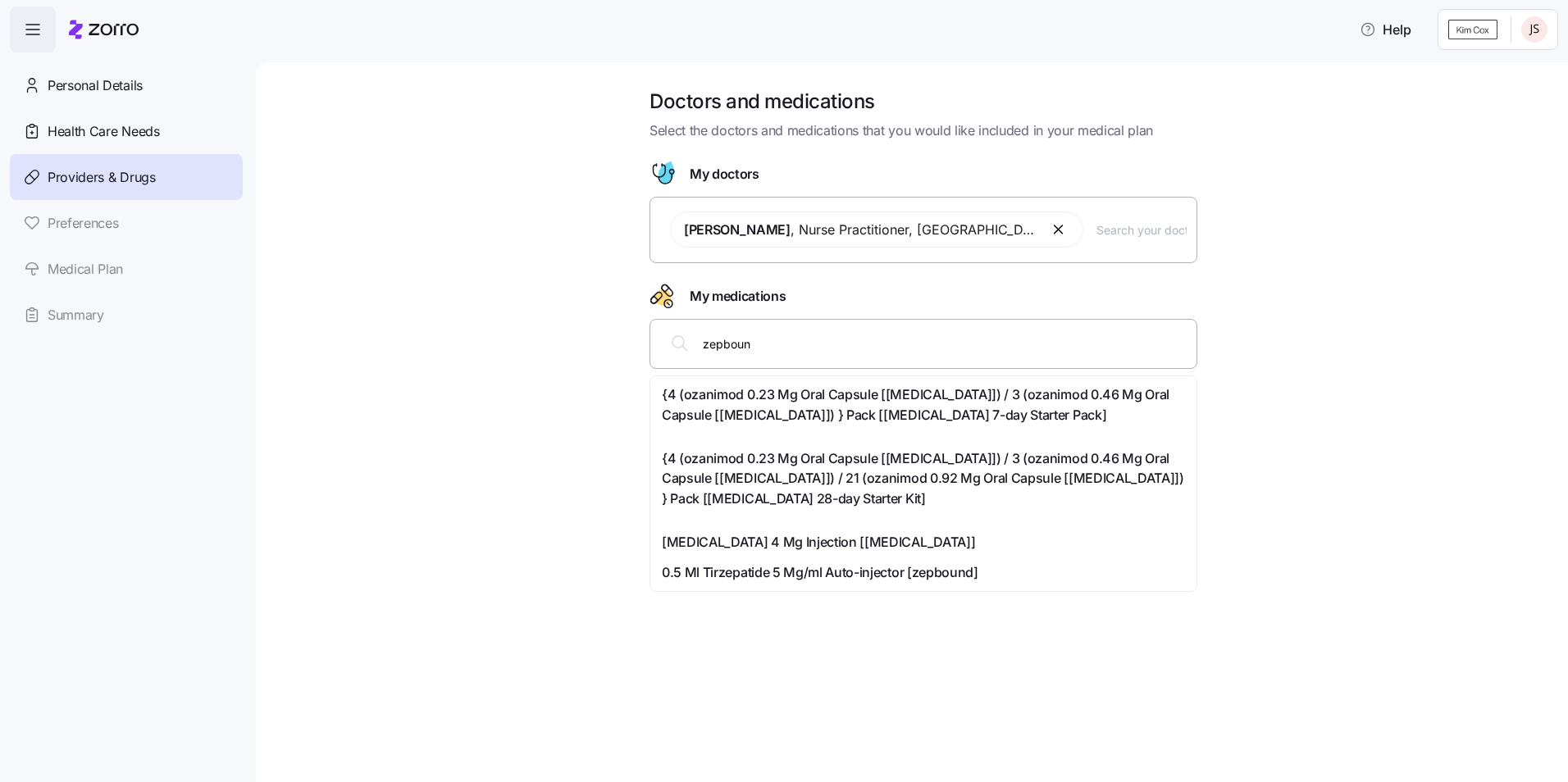
type input "zepbound"
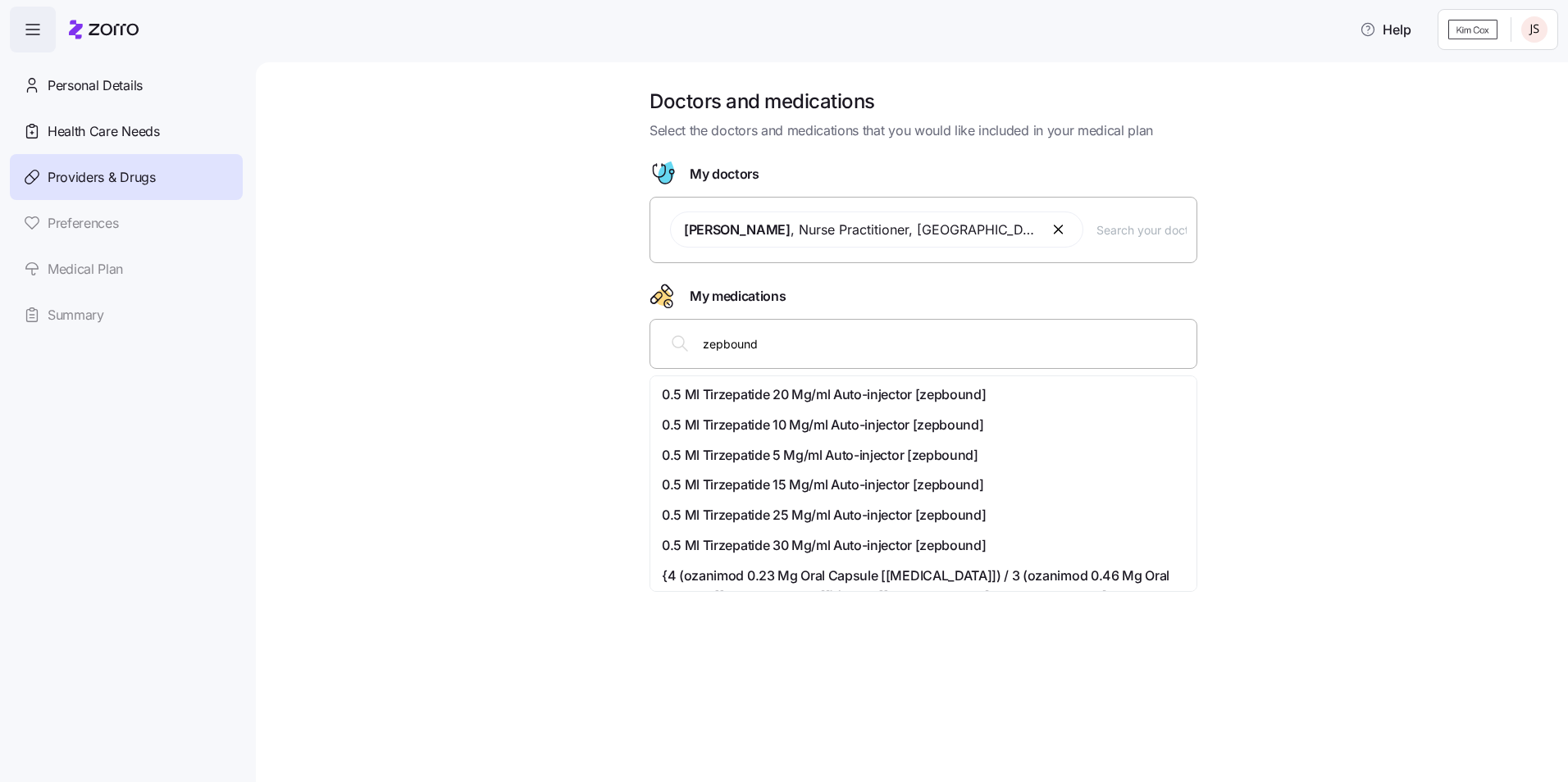
click at [735, 487] on span "0.5 Ml Tirzepatide 15 Mg/ml Auto-injector [zepbound]" at bounding box center [822, 485] width 322 height 20
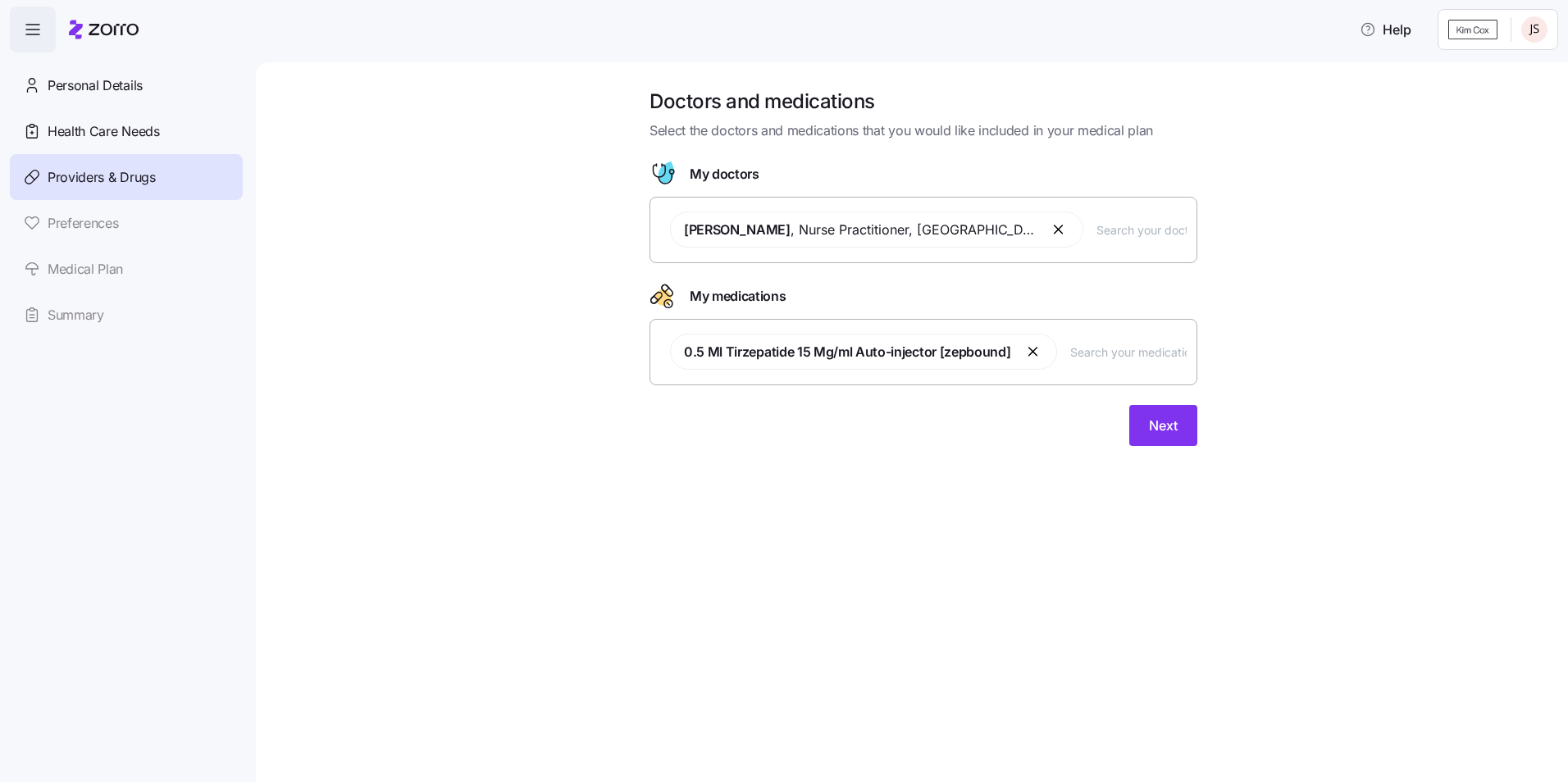
click at [1153, 423] on span "Next" at bounding box center [1163, 425] width 29 height 19
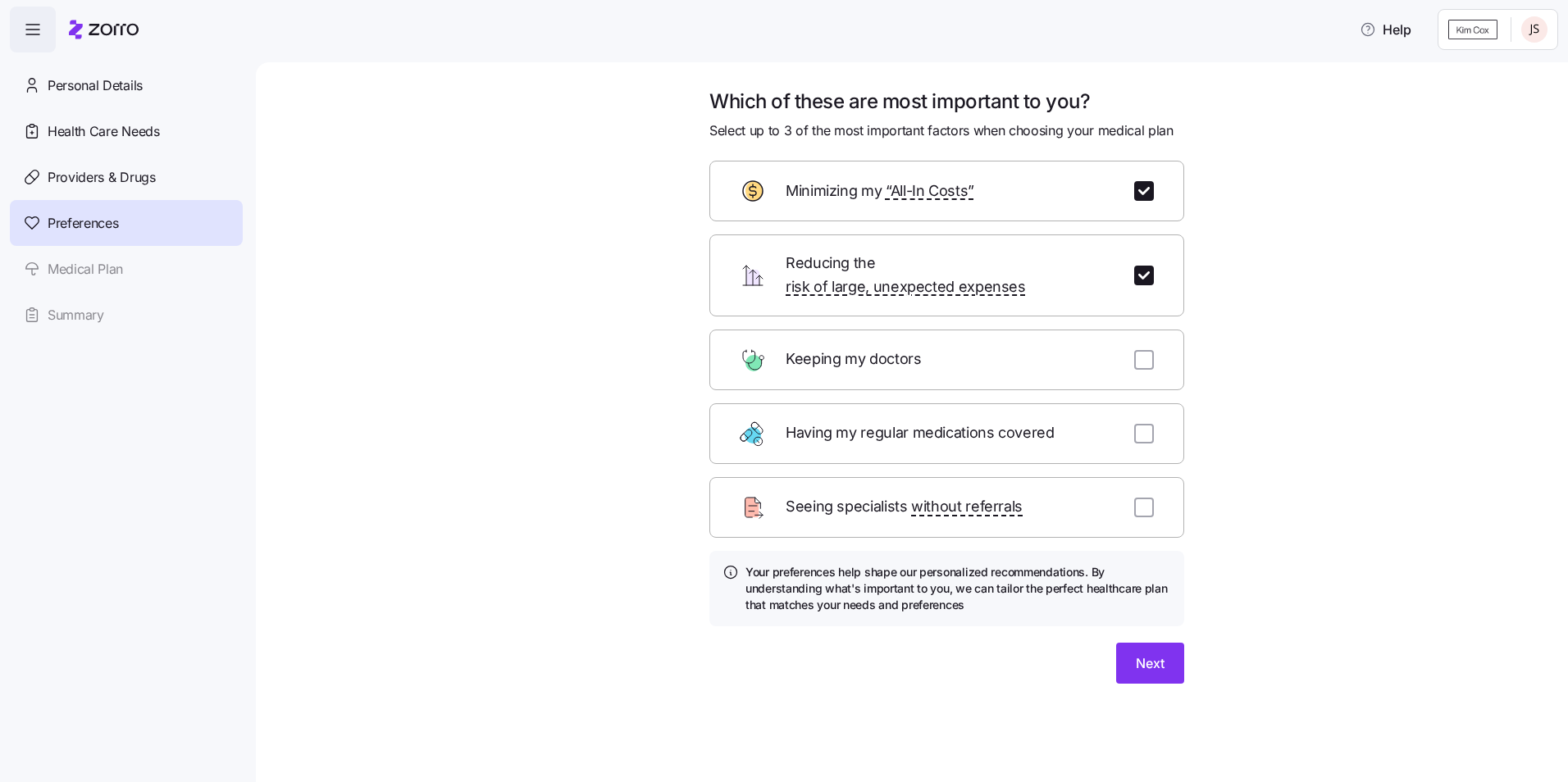
click at [1132, 411] on div "Having my regular medications covered" at bounding box center [946, 433] width 475 height 60
click at [1142, 424] on input "checkbox" at bounding box center [1143, 433] width 19 height 19
checkbox input "true"
click at [1142, 654] on span "Next" at bounding box center [1150, 663] width 29 height 19
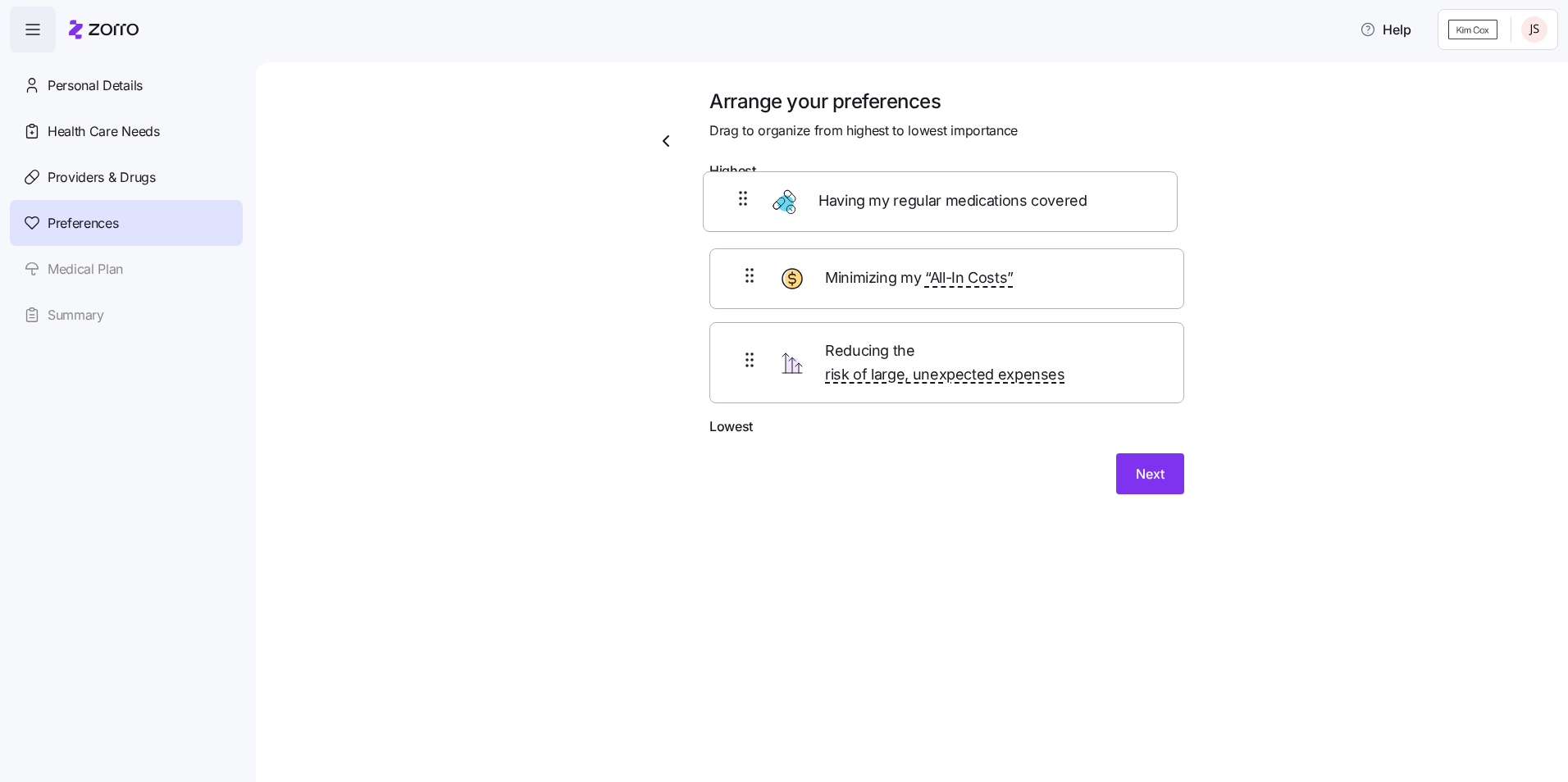
drag, startPoint x: 972, startPoint y: 369, endPoint x: 968, endPoint y: 203, distance: 166.0
click at [968, 200] on div "Minimizing my “All-In Costs” Reducing the risk of large, unexpected expenses Ha…" at bounding box center [946, 302] width 475 height 229
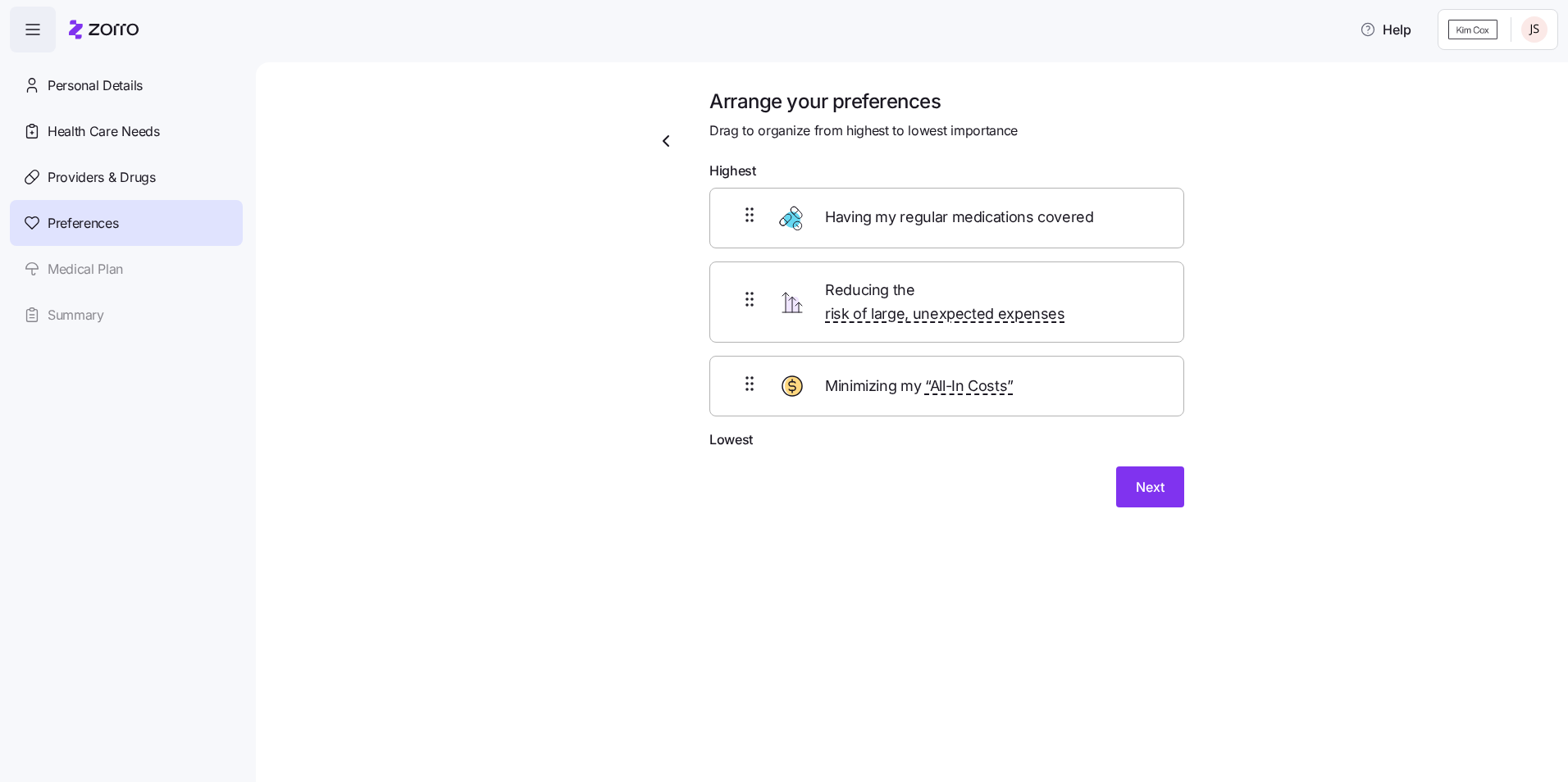
click at [1157, 466] on button "Next" at bounding box center [1150, 487] width 68 height 41
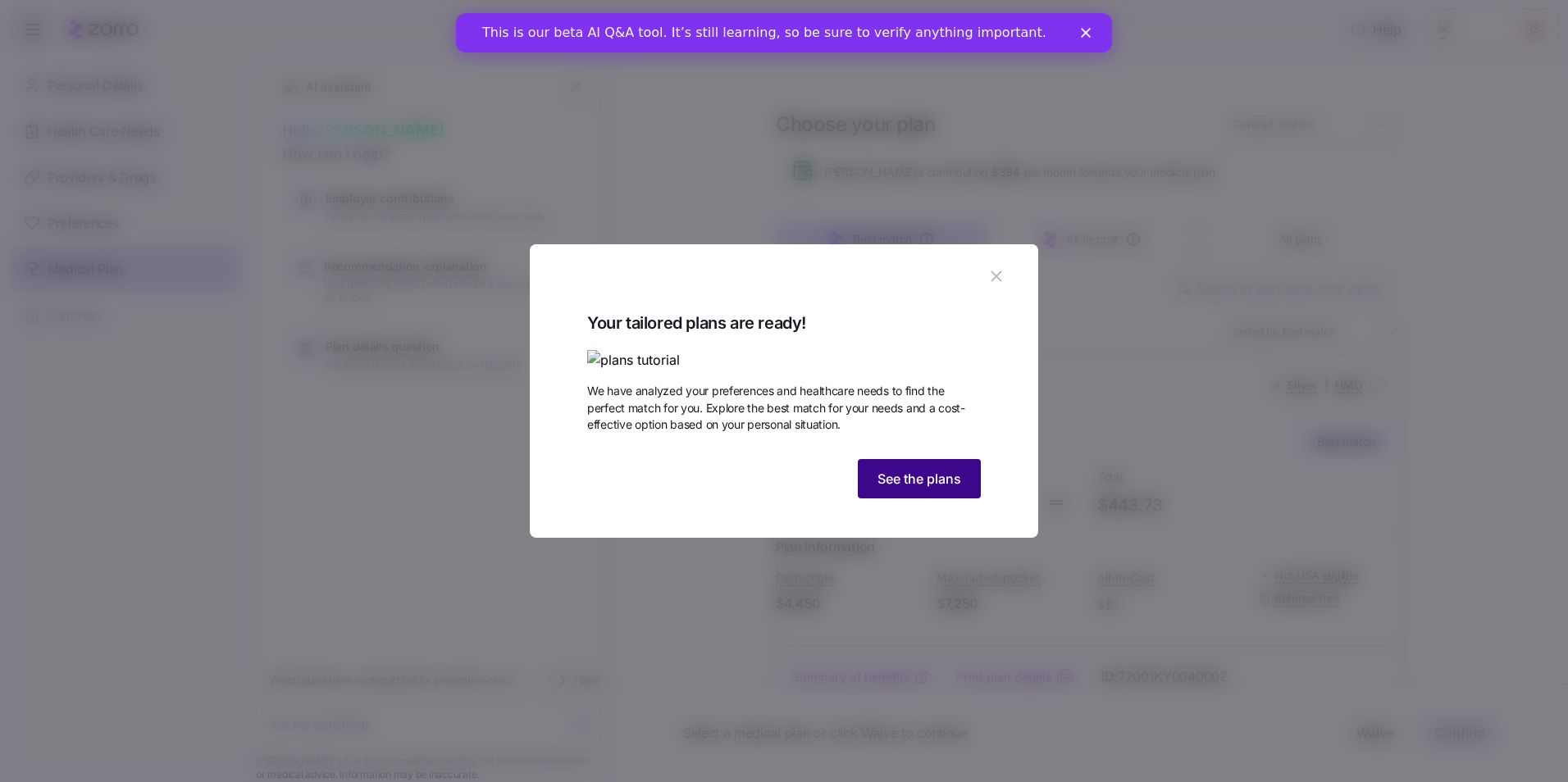
click at [886, 489] on span "See the plans" at bounding box center [919, 479] width 84 height 19
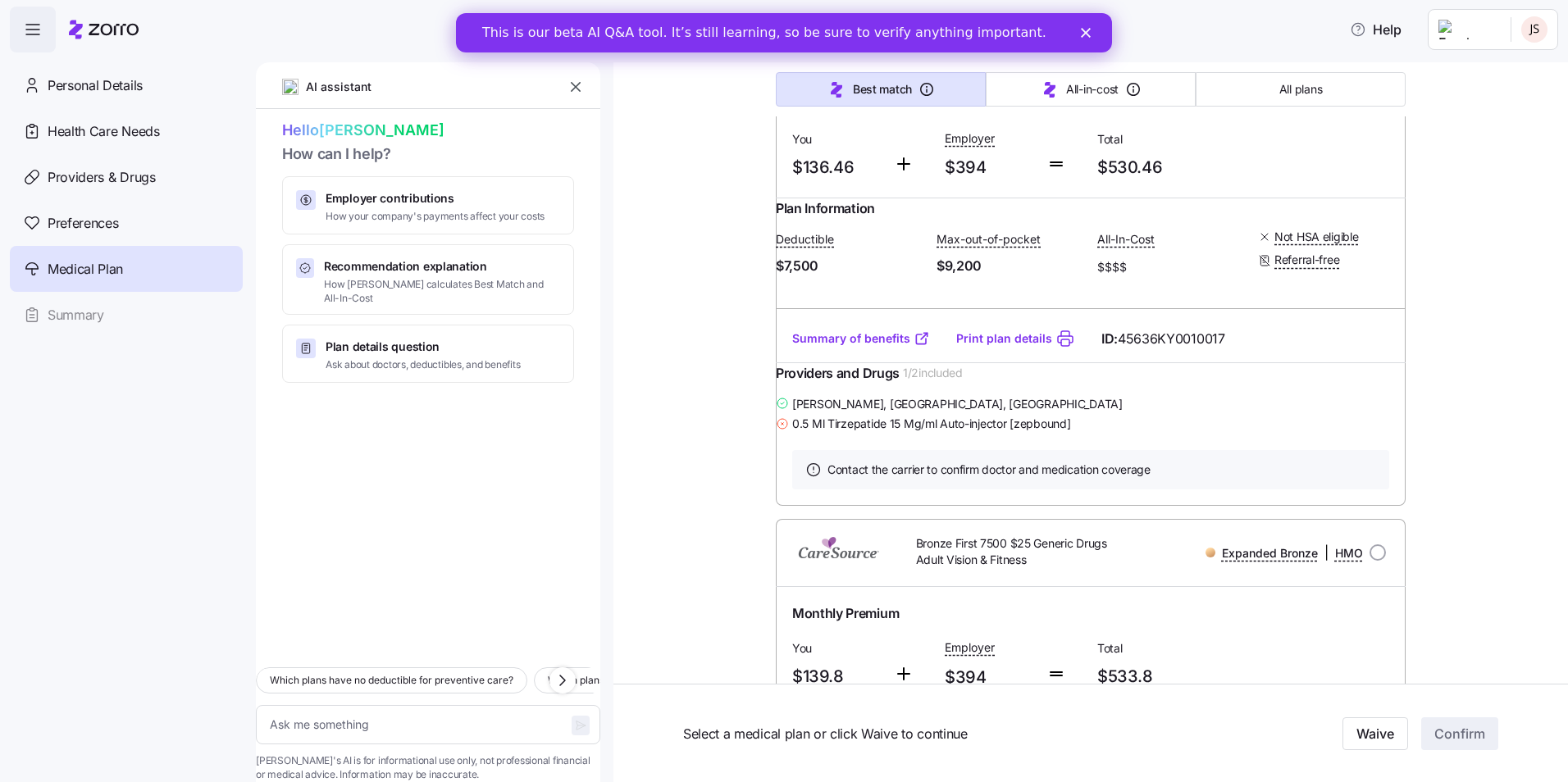
scroll to position [3853, 0]
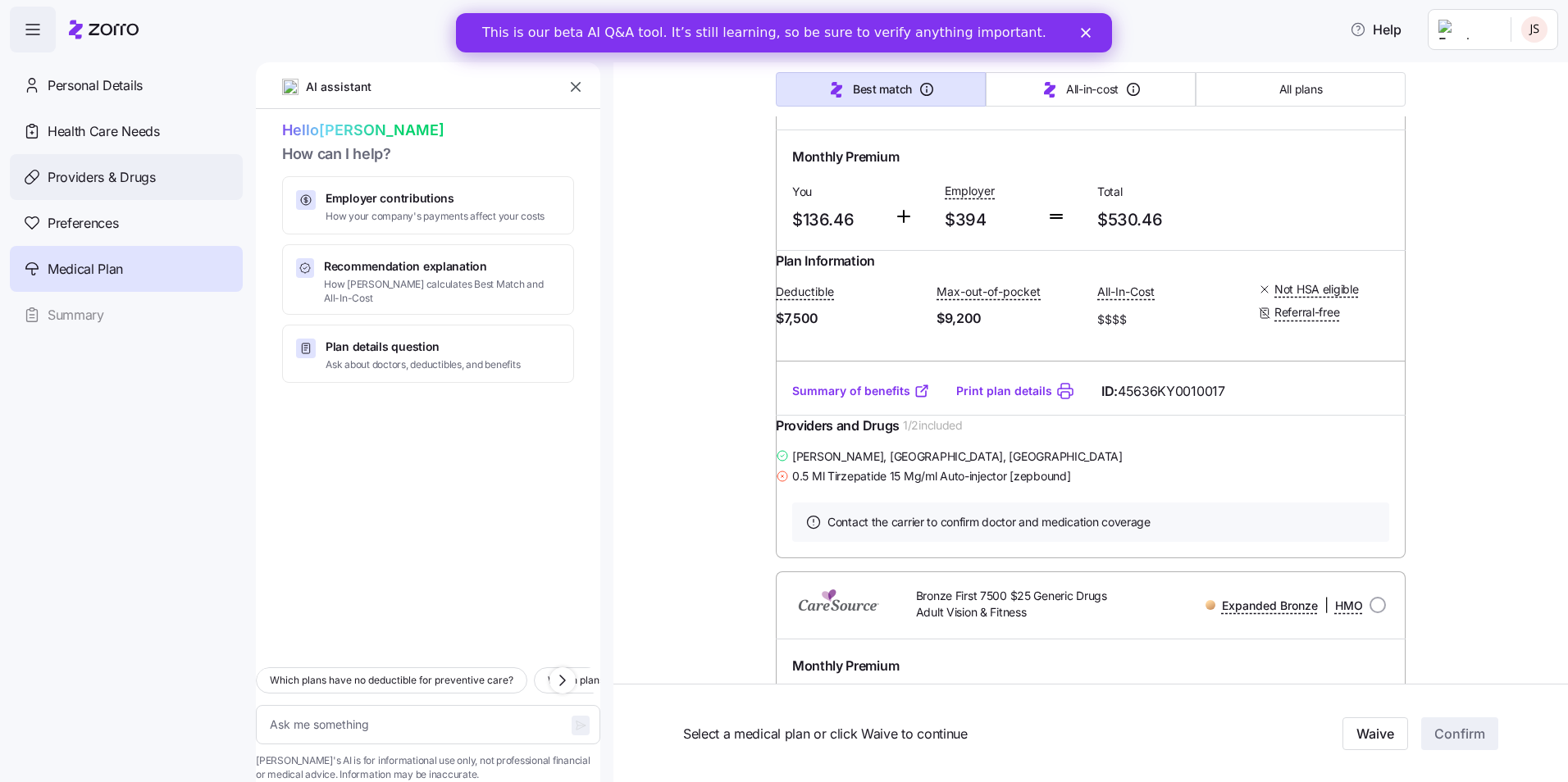
click at [75, 181] on span "Providers & Drugs" at bounding box center [101, 177] width 108 height 20
type textarea "x"
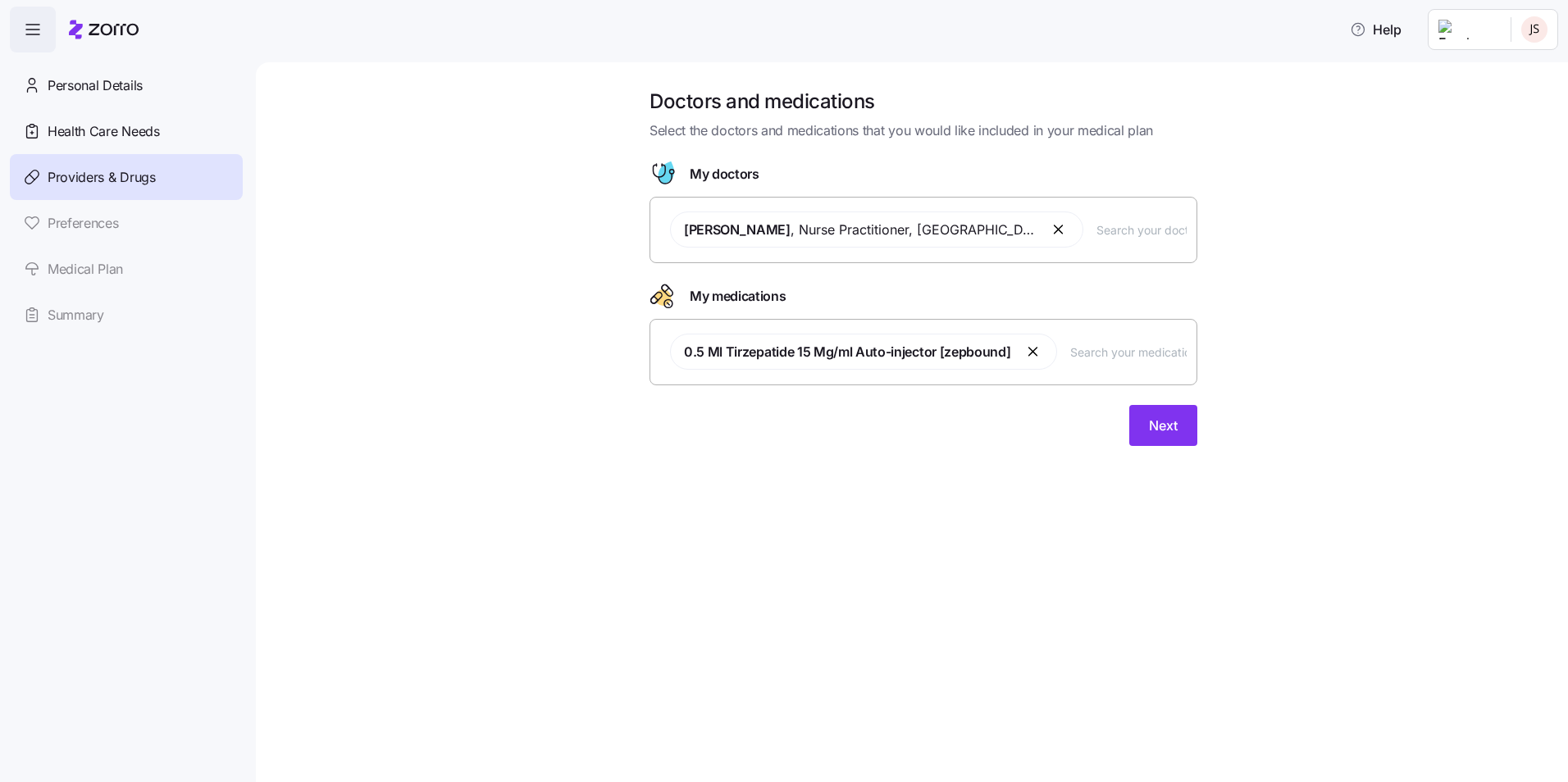
click at [807, 352] on span "0.5 Ml Tirzepatide 15 Mg/ml Auto-injector [zepbound]" at bounding box center [847, 352] width 326 height 17
click at [1033, 352] on button "button" at bounding box center [1033, 352] width 19 height 19
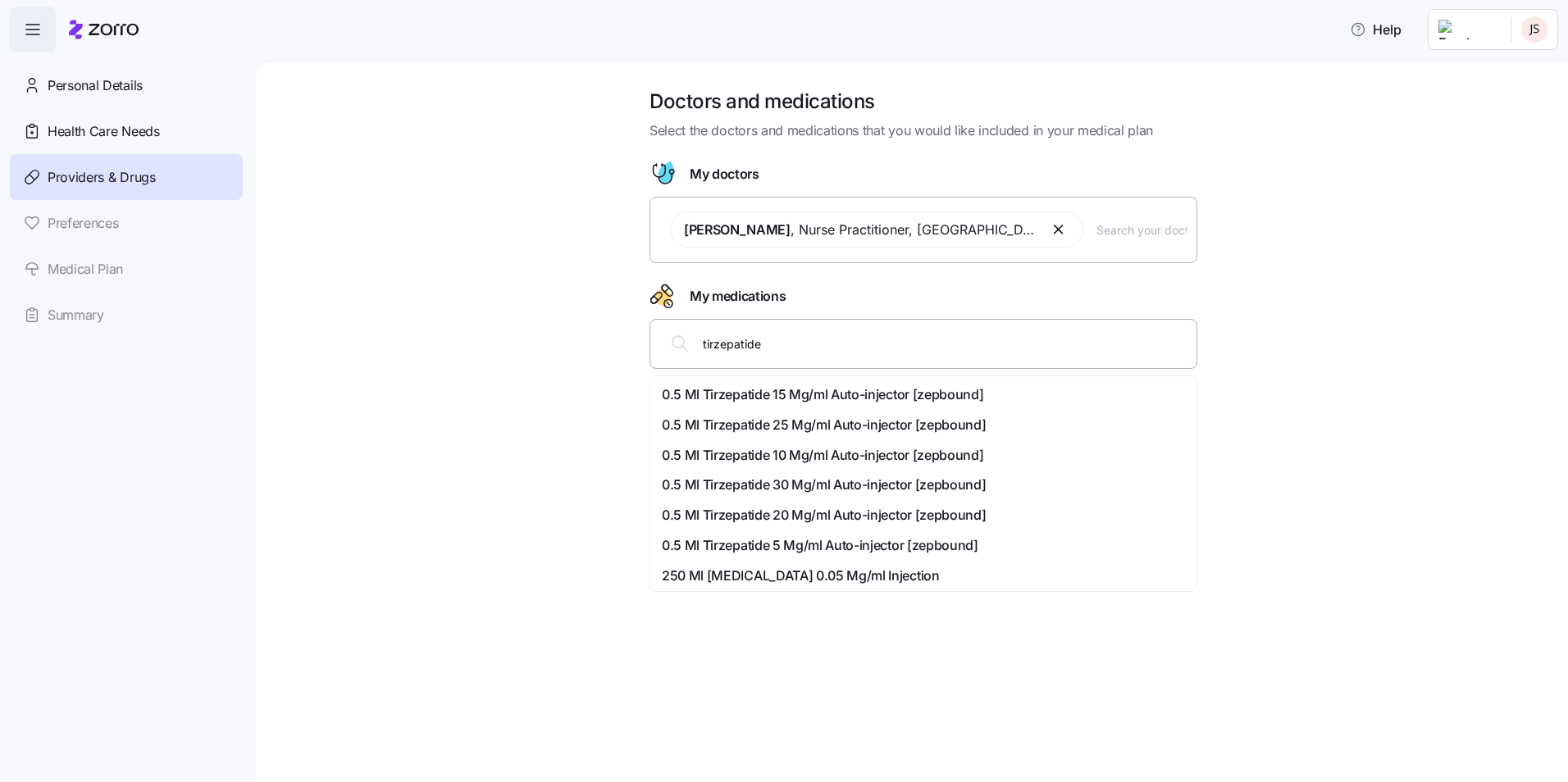
click at [783, 353] on input "tirzepatide" at bounding box center [944, 343] width 484 height 18
type input "t"
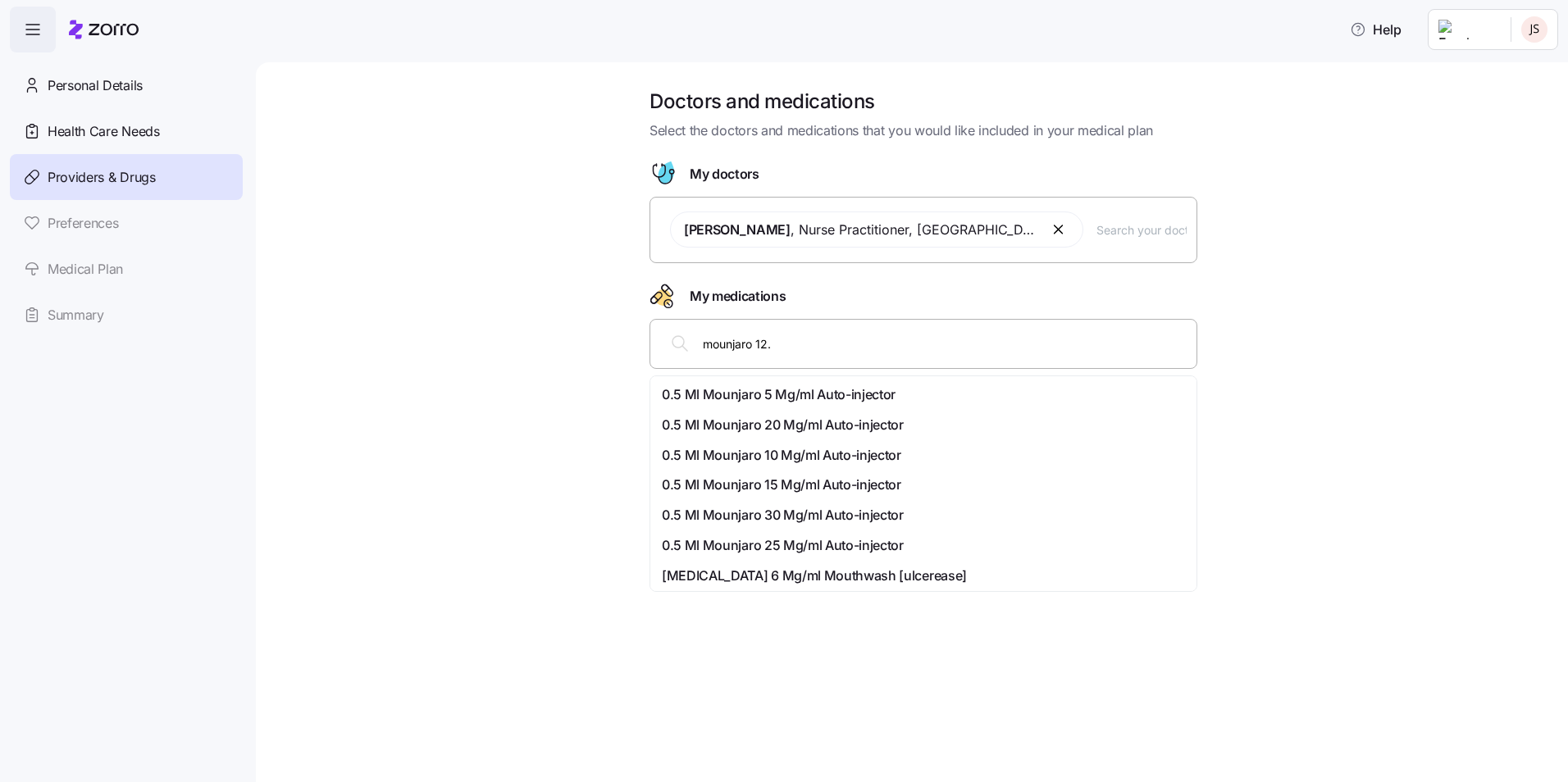
type input "mounjaro 12.5"
click at [854, 480] on span "0.5 Ml Mounjaro 15 Mg/ml Auto-injector" at bounding box center [781, 485] width 239 height 20
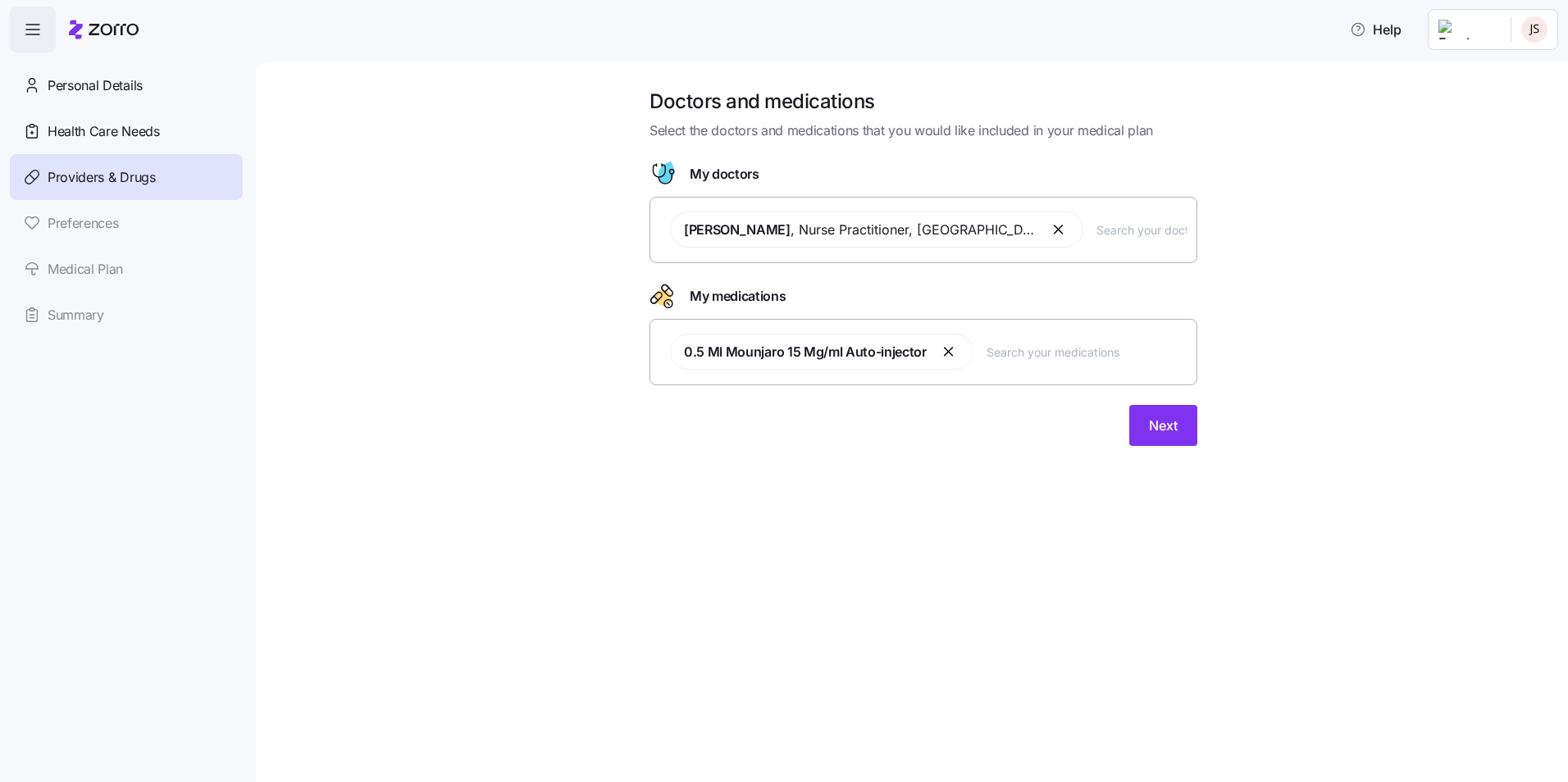
click at [983, 228] on span "Kim Cox , Nurse Practitioner , Richmond, KY" at bounding box center [875, 229] width 413 height 36
click at [1049, 228] on button "button" at bounding box center [1059, 229] width 19 height 19
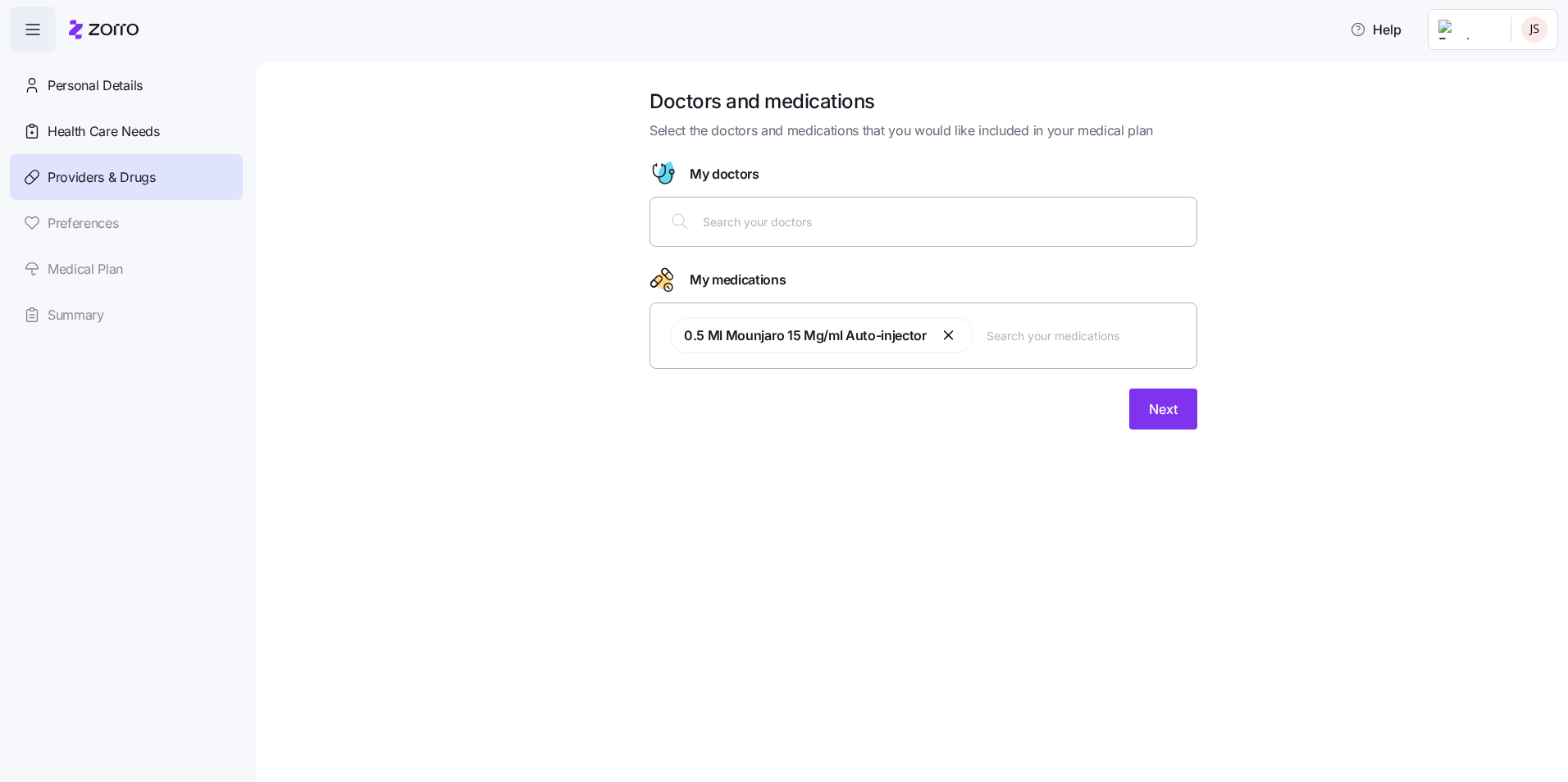
click at [942, 334] on button "button" at bounding box center [949, 335] width 19 height 19
